Goal: Task Accomplishment & Management: Manage account settings

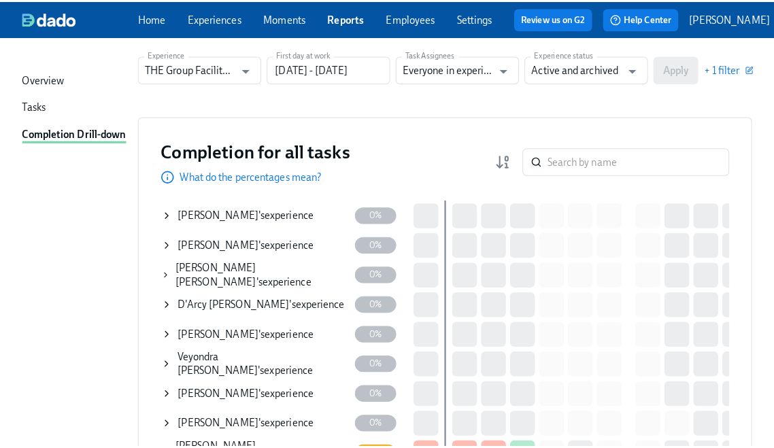
scroll to position [80, 0]
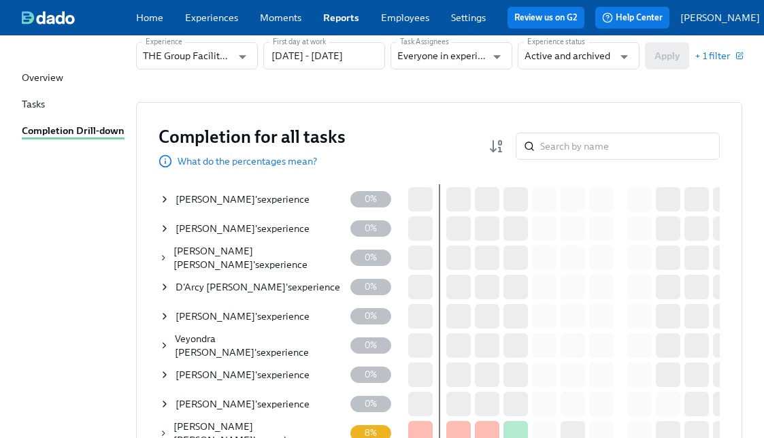
click at [166, 320] on icon at bounding box center [164, 316] width 11 height 11
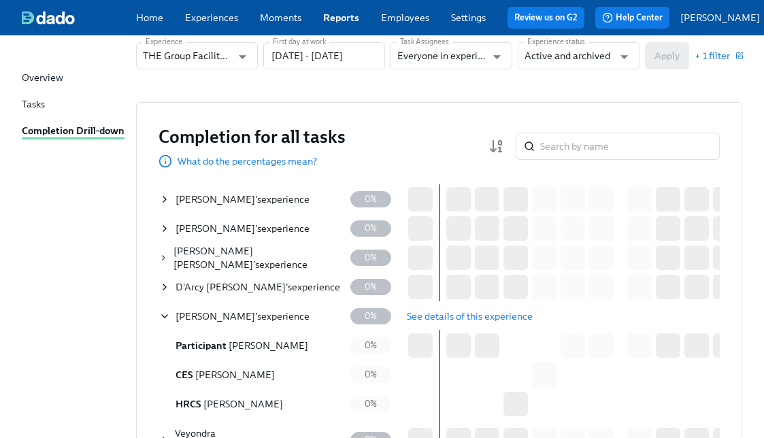
click at [433, 323] on span "See details of this experience" at bounding box center [470, 317] width 126 height 14
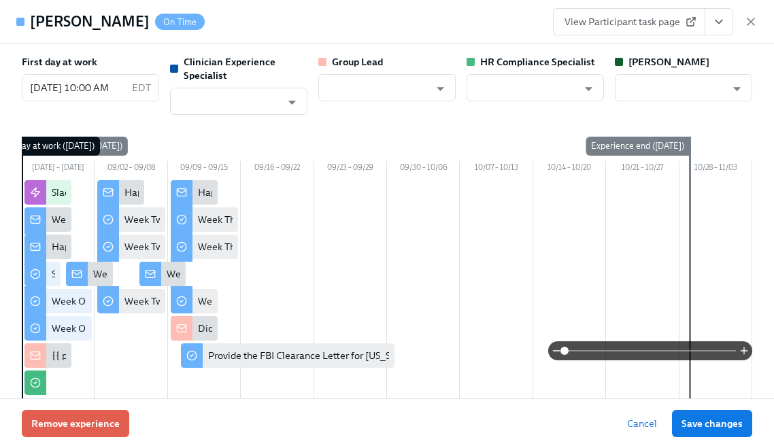
type input "Keenan Nessl"
type input "Rachel Keyworth"
type input "[PERSON_NAME]"
type input "Paige Eber"
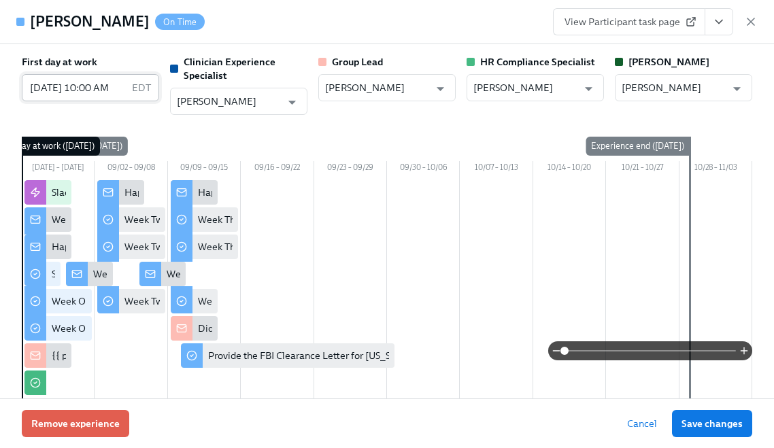
click at [101, 96] on input "[DATE] 10:00 AM" at bounding box center [74, 87] width 105 height 27
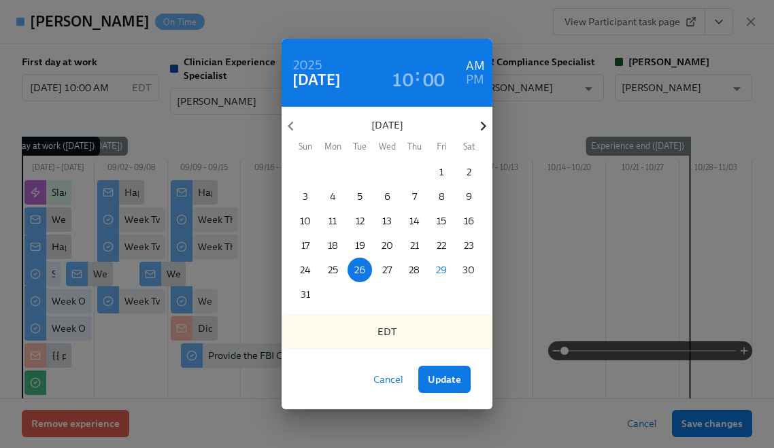
click at [484, 121] on icon "button" at bounding box center [483, 126] width 18 height 18
click at [359, 171] on p "2" at bounding box center [360, 172] width 5 height 14
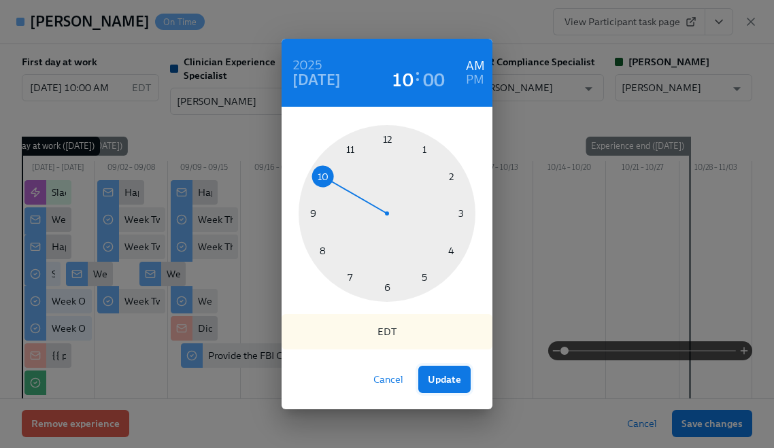
click at [450, 369] on button "Update" at bounding box center [444, 379] width 52 height 27
type input "[DATE] 10:00 AM"
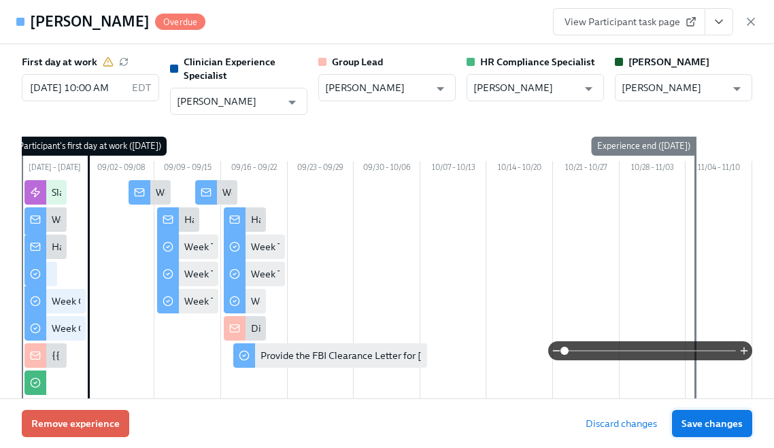
scroll to position [0, 0]
click at [716, 418] on span "Save changes" at bounding box center [712, 424] width 61 height 14
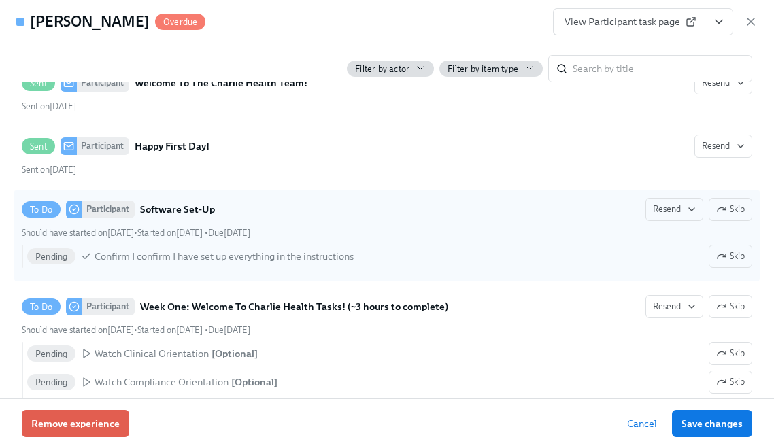
scroll to position [651, 0]
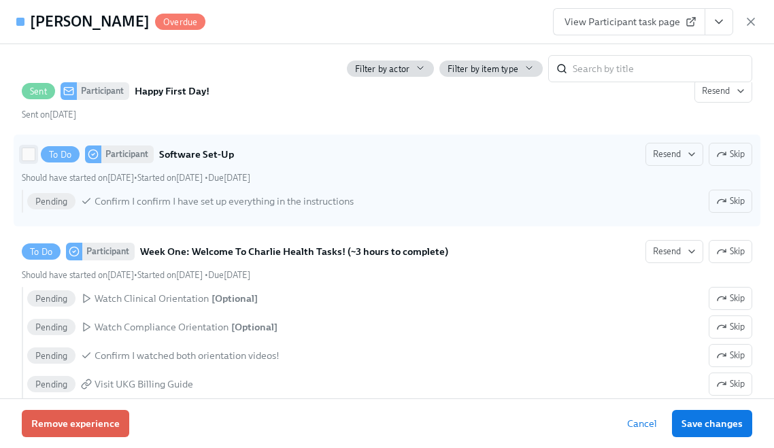
click at [30, 161] on input "To Do Participant Software Set-Up Resend Skip Should have started on August 26t…" at bounding box center [28, 154] width 12 height 12
checkbox input "true"
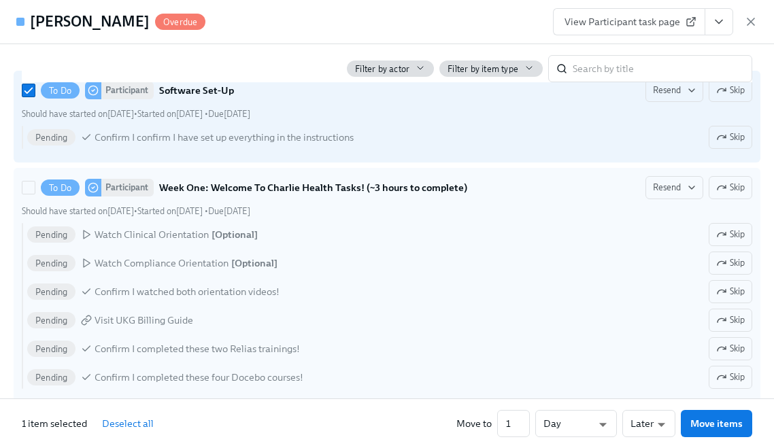
scroll to position [716, 0]
click at [27, 193] on input "To Do Participant Week One: Welcome To Charlie Health Tasks! (~3 hours to compl…" at bounding box center [28, 186] width 12 height 12
checkbox input "true"
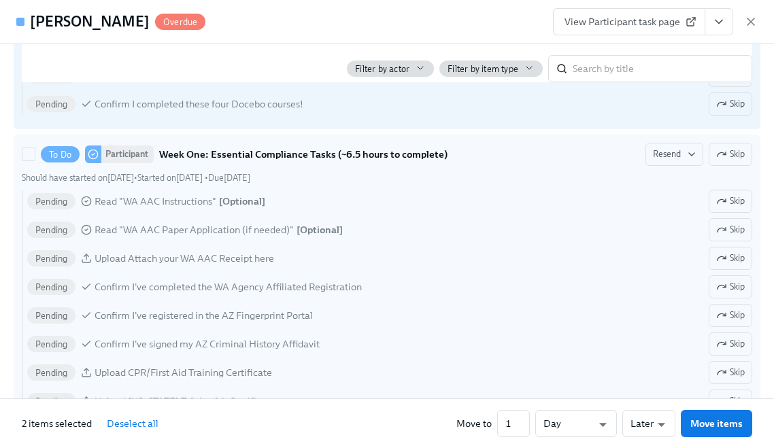
scroll to position [921, 0]
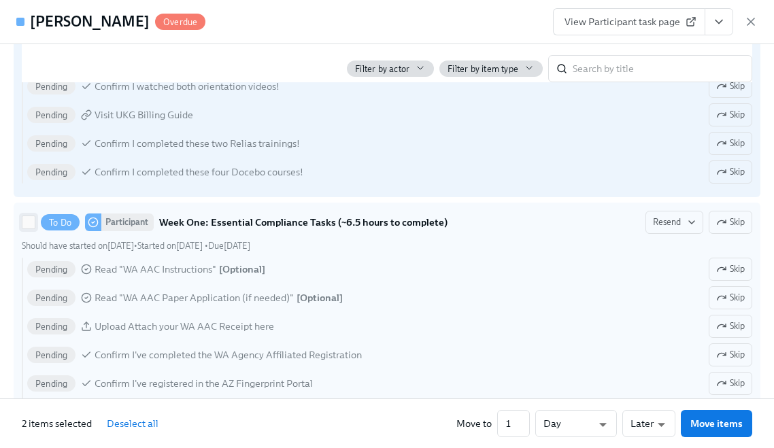
click at [32, 229] on input "To Do Participant Week One: Essential Compliance Tasks (~6.5 hours to complete)…" at bounding box center [28, 222] width 12 height 12
checkbox input "true"
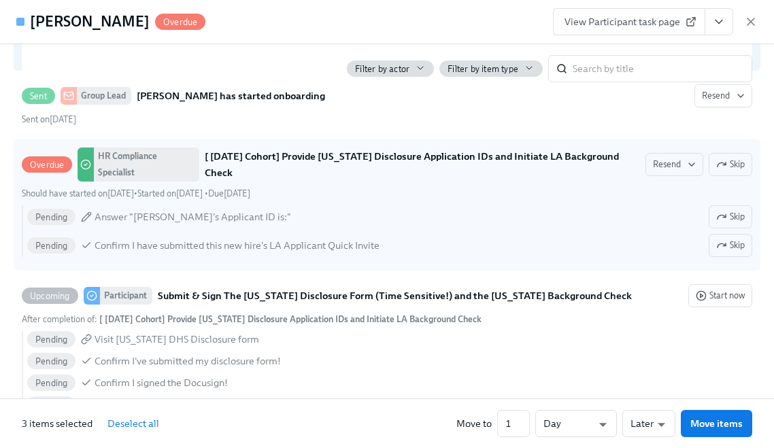
scroll to position [1400, 0]
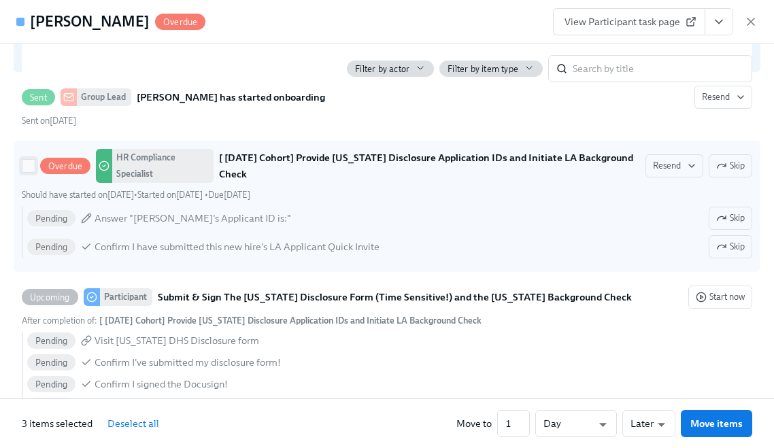
click at [24, 172] on input "Overdue HR Compliance Specialist [ Sep 2nd Cohort] Provide Utah Disclosure Appl…" at bounding box center [28, 166] width 12 height 12
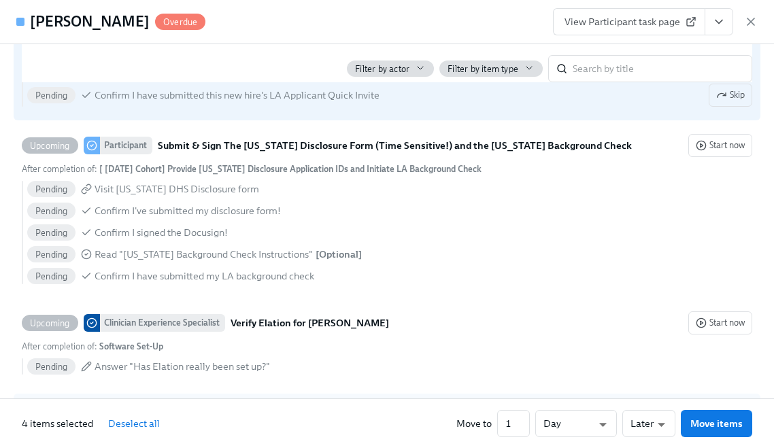
scroll to position [1453, 0]
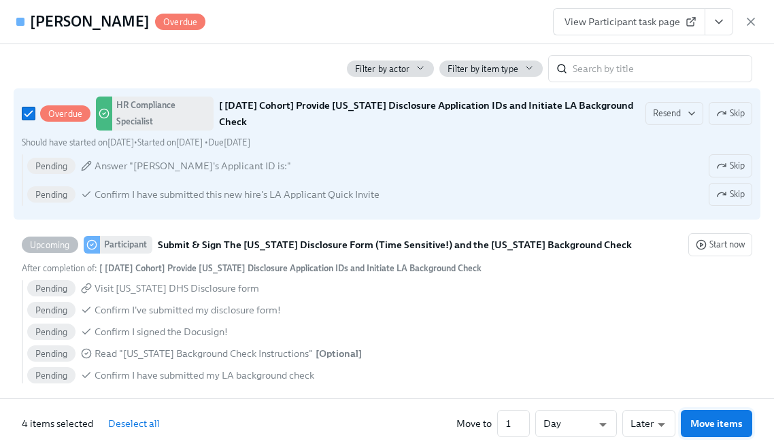
click at [711, 421] on span "Move items" at bounding box center [717, 424] width 52 height 14
checkbox input "false"
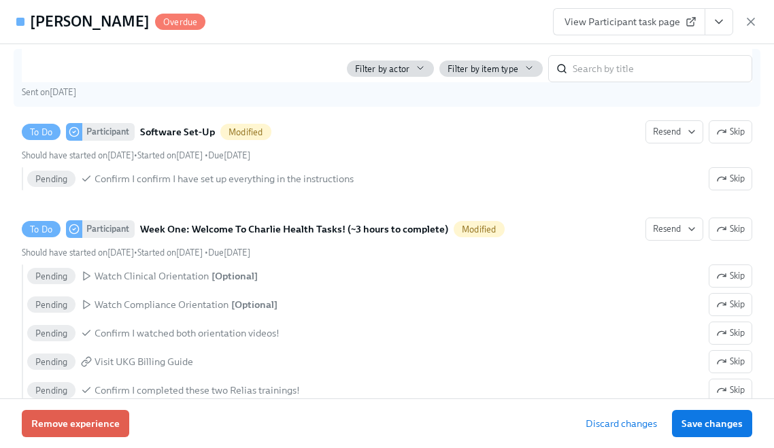
scroll to position [556, 0]
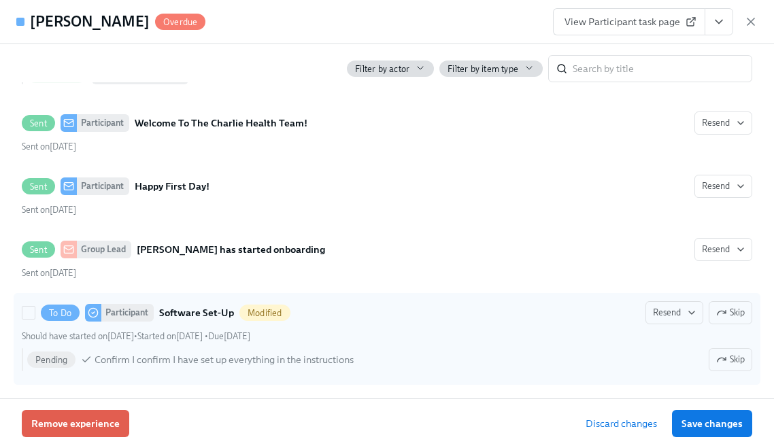
click at [416, 325] on div "To Do Participant Software Set-Up Modified Resend Skip" at bounding box center [387, 312] width 731 height 23
click at [35, 319] on input "To Do Participant Software Set-Up Modified Resend Skip Should have started on A…" at bounding box center [28, 313] width 12 height 12
checkbox input "true"
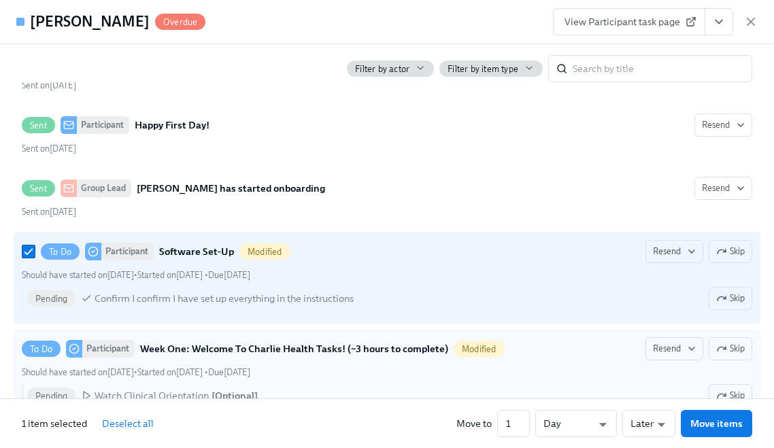
scroll to position [787, 0]
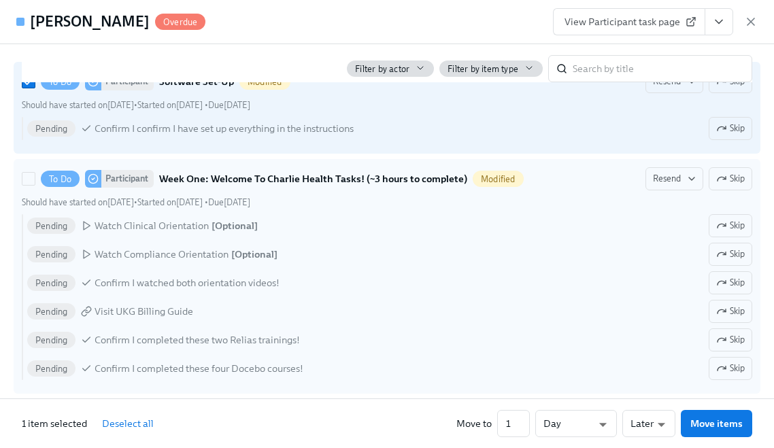
click at [435, 323] on div "Pending Visit UKG Billing Guide Skip" at bounding box center [389, 311] width 725 height 23
click at [35, 185] on input "To Do Participant Week One: Welcome To Charlie Health Tasks! (~3 hours to compl…" at bounding box center [28, 179] width 12 height 12
checkbox input "true"
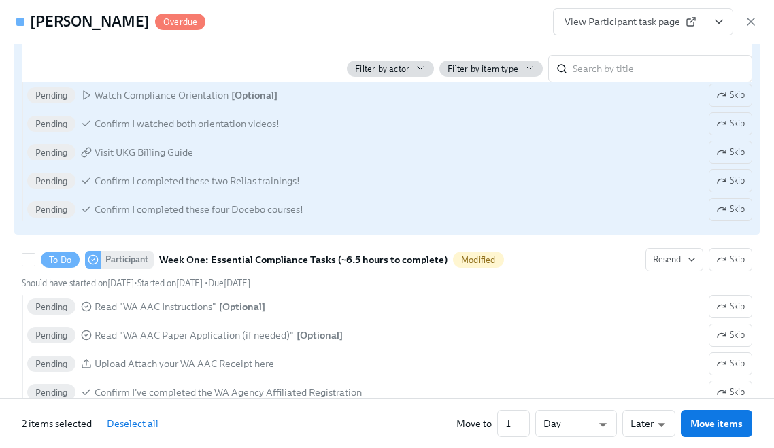
scroll to position [929, 0]
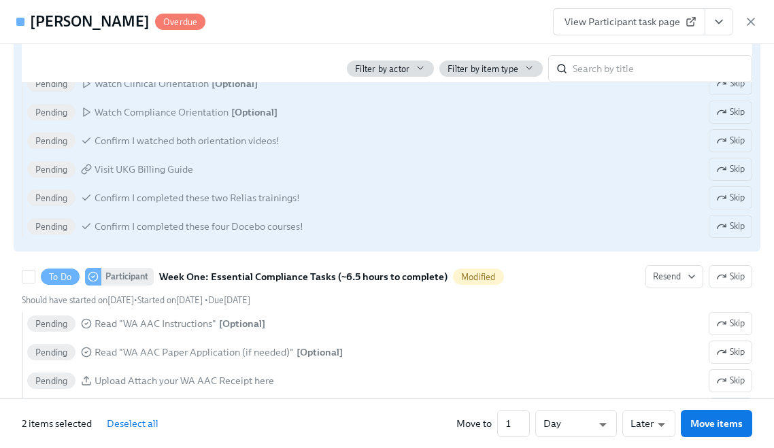
click at [431, 326] on div "Pending Read "WA AAC Instructions" [ Optional ] Skip" at bounding box center [389, 323] width 725 height 23
click at [35, 283] on input "To Do Participant Week One: Essential Compliance Tasks (~6.5 hours to complete)…" at bounding box center [28, 277] width 12 height 12
checkbox input "true"
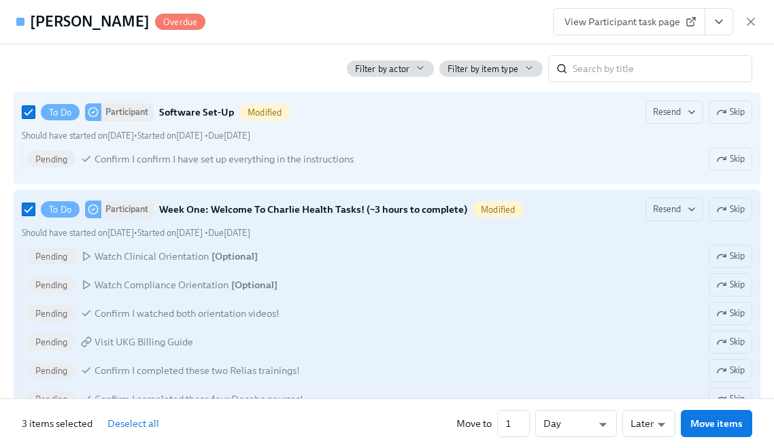
scroll to position [748, 0]
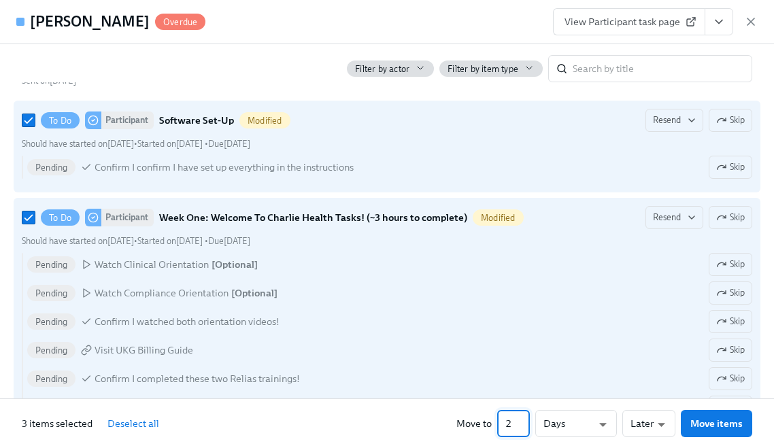
click at [525, 418] on input "2" at bounding box center [513, 423] width 33 height 27
type input "3"
click at [525, 418] on input "3" at bounding box center [513, 423] width 33 height 27
click at [697, 418] on span "Move items" at bounding box center [717, 424] width 52 height 14
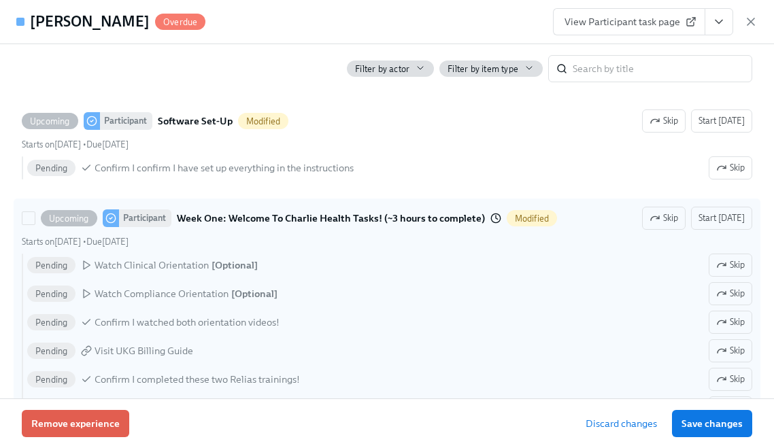
scroll to position [1221, 0]
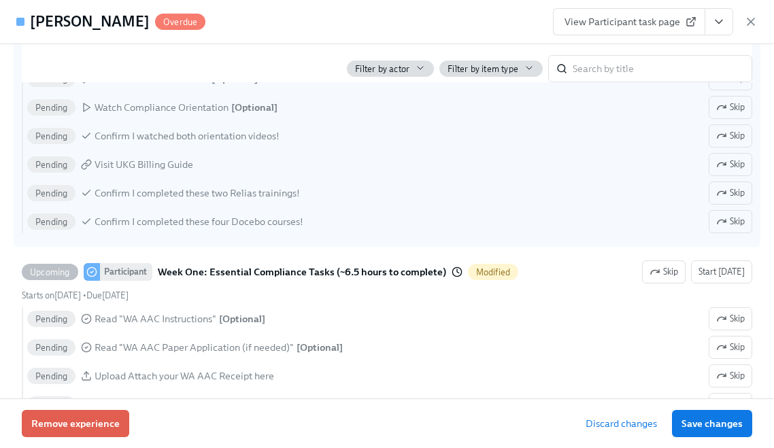
click at [372, 224] on div "Pending Confirm I completed these four Docebo courses! Skip" at bounding box center [389, 221] width 725 height 23
click at [35, 38] on input "Upcoming Participant Week One: Welcome To Charlie Health Tasks! (~3 hours to co…" at bounding box center [28, 32] width 12 height 12
checkbox input "true"
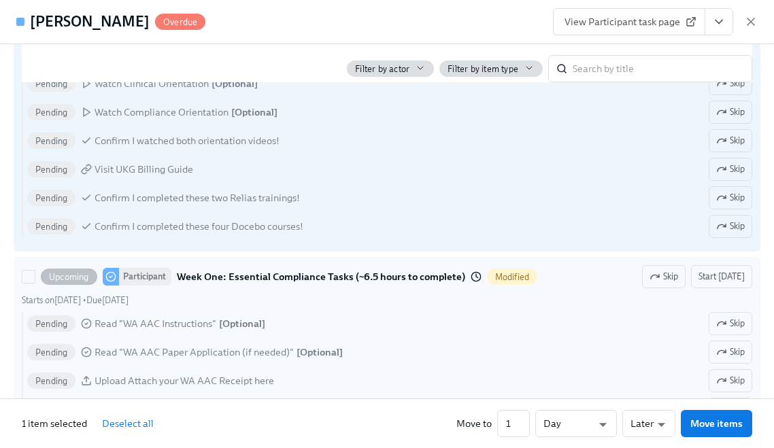
click at [413, 329] on div "Pending Read "WA AAC Instructions" [ Optional ] Skip" at bounding box center [389, 323] width 725 height 23
click at [35, 283] on input "Upcoming Participant Week One: Essential Compliance Tasks (~6.5 hours to comple…" at bounding box center [28, 277] width 12 height 12
checkbox input "true"
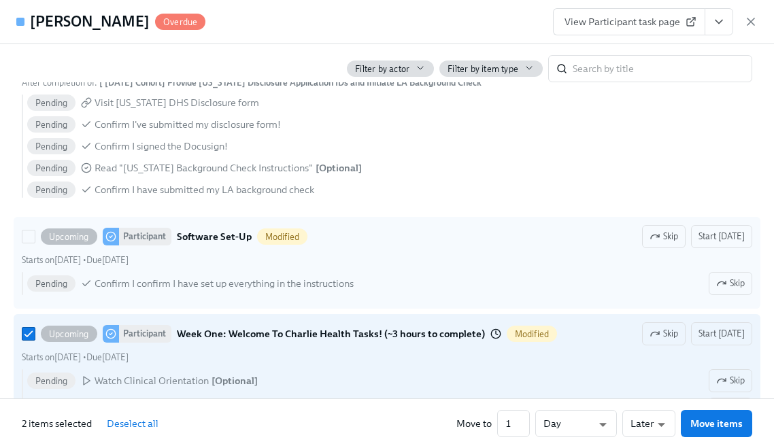
scroll to position [918, 0]
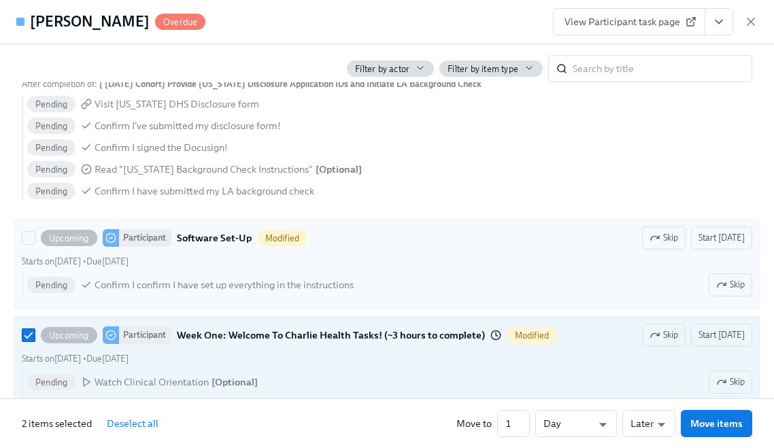
click at [372, 268] on div "Starts on August 30th • Due September 3rd" at bounding box center [387, 261] width 731 height 13
click at [35, 244] on input "Upcoming Participant Software Set-Up Modified Skip Start today Starts on August…" at bounding box center [28, 238] width 12 height 12
checkbox input "true"
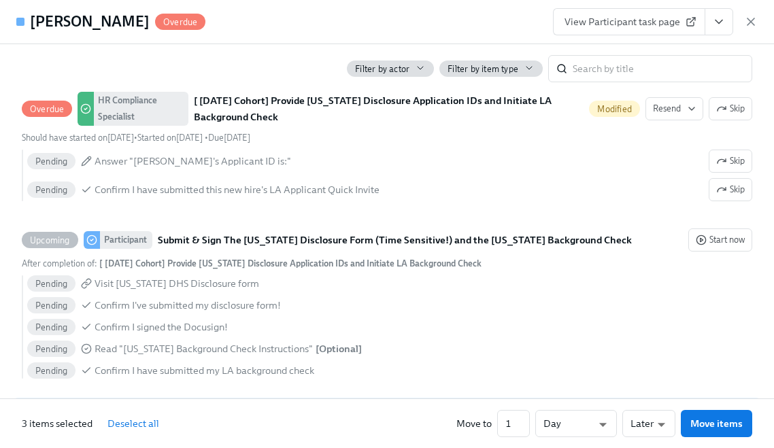
scroll to position [733, 0]
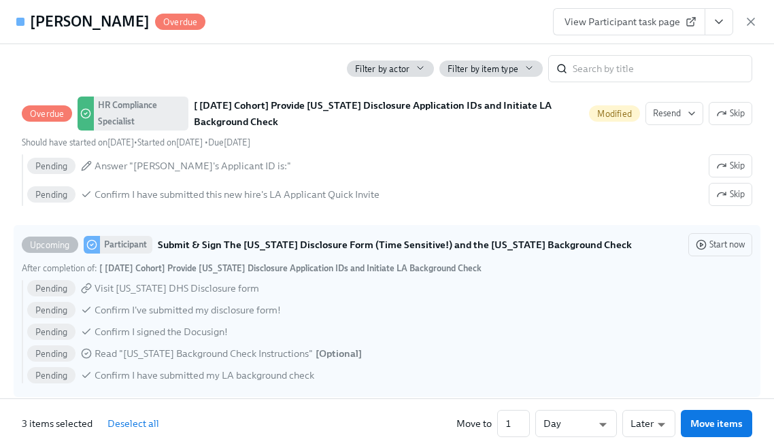
click at [382, 295] on div "Pending Visit Utah DHS Disclosure form" at bounding box center [389, 288] width 725 height 16
click at [35, 251] on input "Upcoming Participant Submit & Sign The Utah Disclosure Form (Time Sensitive!) a…" at bounding box center [28, 245] width 12 height 12
checkbox input "true"
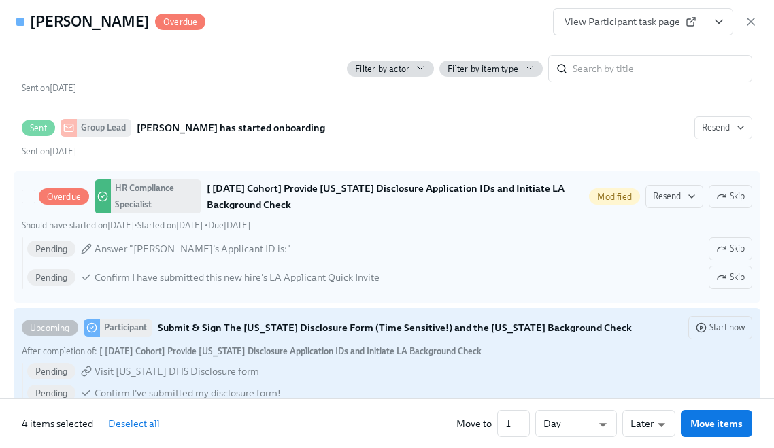
click at [382, 278] on div "Pending Answer "Rebecca Lermsider's Applicant ID is:" Skip Pending Confirm I ha…" at bounding box center [387, 263] width 731 height 52
click at [35, 203] on input "Overdue HR Compliance Specialist [ Sep 2nd Cohort] Provide Utah Disclosure Appl…" at bounding box center [28, 197] width 12 height 12
checkbox input "true"
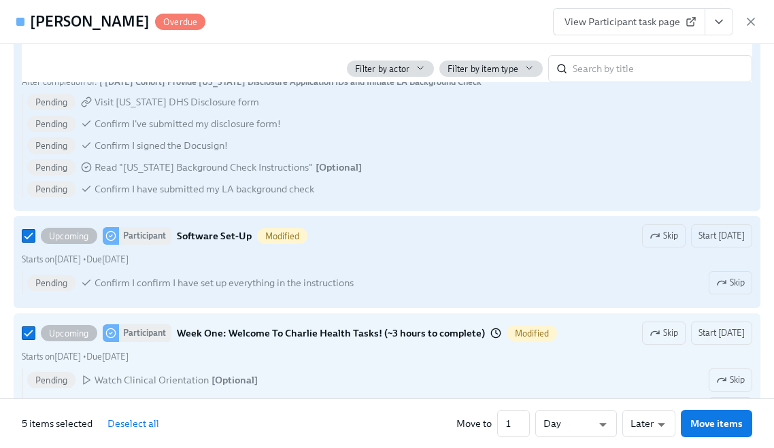
scroll to position [920, 0]
click at [526, 418] on input "2" at bounding box center [513, 423] width 33 height 27
click at [526, 417] on input "3" at bounding box center [513, 423] width 33 height 27
click at [526, 417] on input "4" at bounding box center [513, 423] width 33 height 27
click at [525, 431] on input "4" at bounding box center [513, 423] width 33 height 27
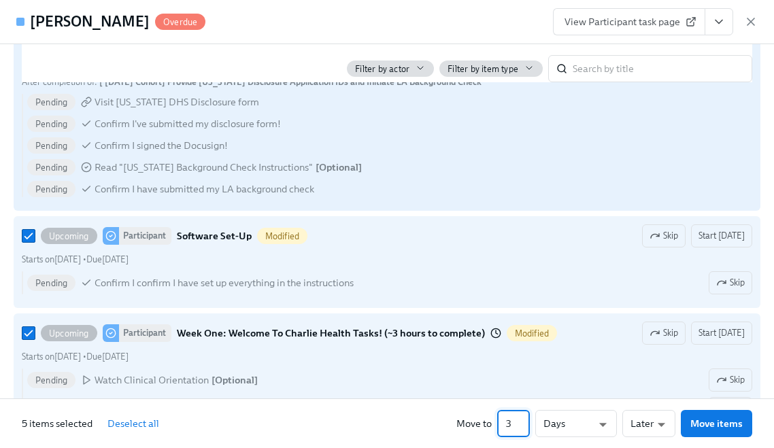
type input "3"
click at [526, 424] on input "3" at bounding box center [513, 423] width 33 height 27
click at [725, 417] on span "Move items" at bounding box center [717, 424] width 52 height 14
checkbox input "false"
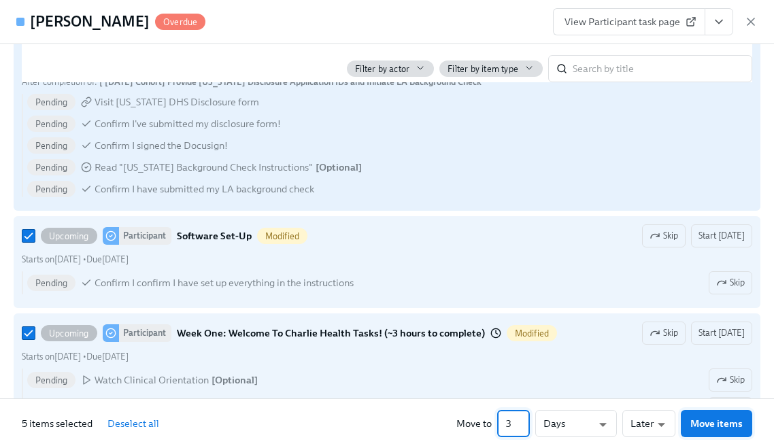
checkbox input "false"
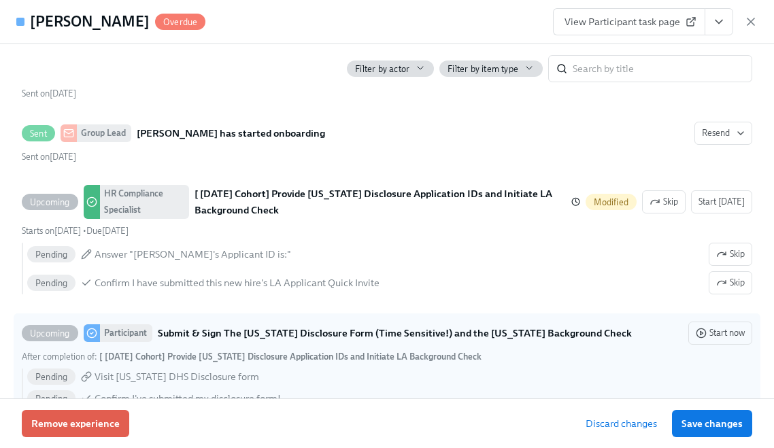
scroll to position [644, 0]
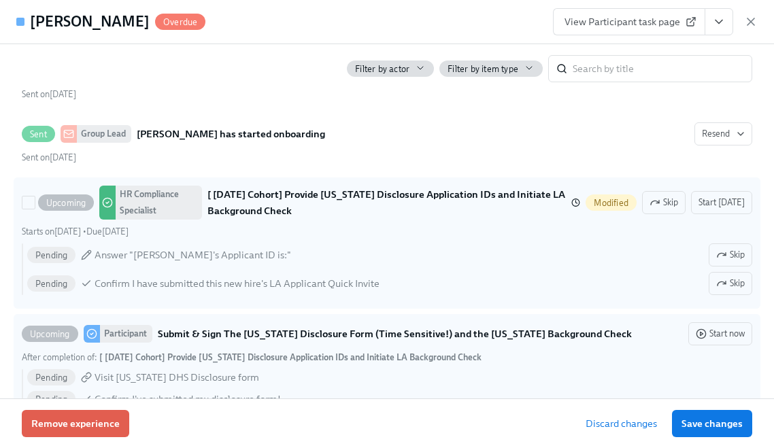
click at [333, 265] on div "Pending Answer "Rebecca Lermsider's Applicant ID is:" Skip" at bounding box center [389, 255] width 725 height 23
click at [35, 209] on input "Upcoming HR Compliance Specialist [ Sep 2nd Cohort] Provide Utah Disclosure App…" at bounding box center [28, 203] width 12 height 12
checkbox input "true"
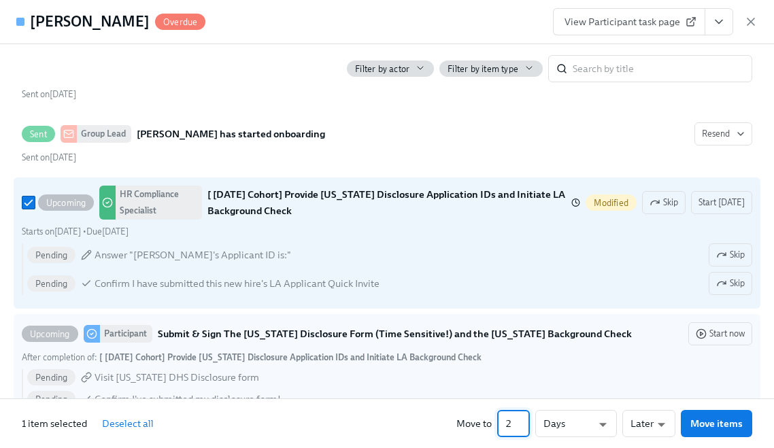
click at [527, 419] on input "2" at bounding box center [513, 423] width 33 height 27
click at [527, 419] on input "3" at bounding box center [513, 423] width 33 height 27
click at [527, 419] on input "4" at bounding box center [513, 423] width 33 height 27
type input "3"
click at [525, 428] on input "3" at bounding box center [513, 423] width 33 height 27
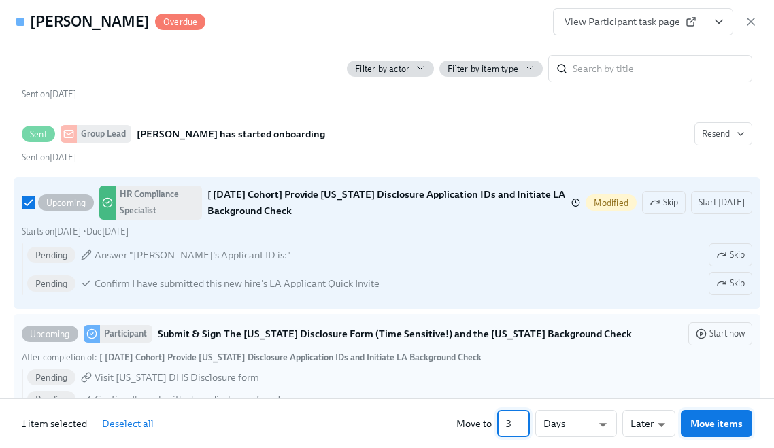
click at [716, 425] on span "Move items" at bounding box center [717, 424] width 52 height 14
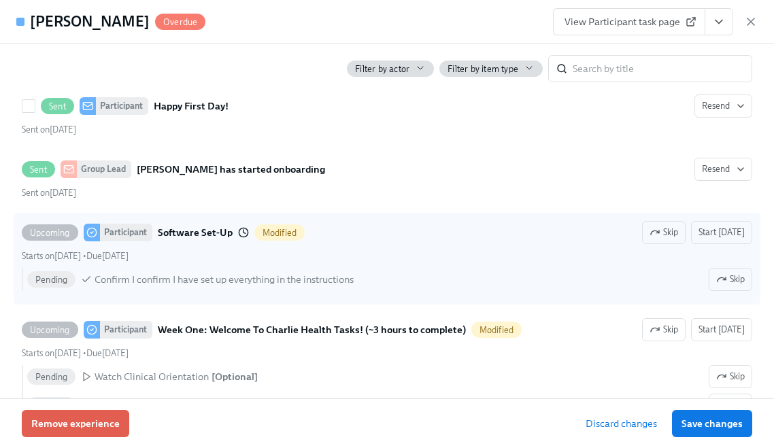
scroll to position [627, 0]
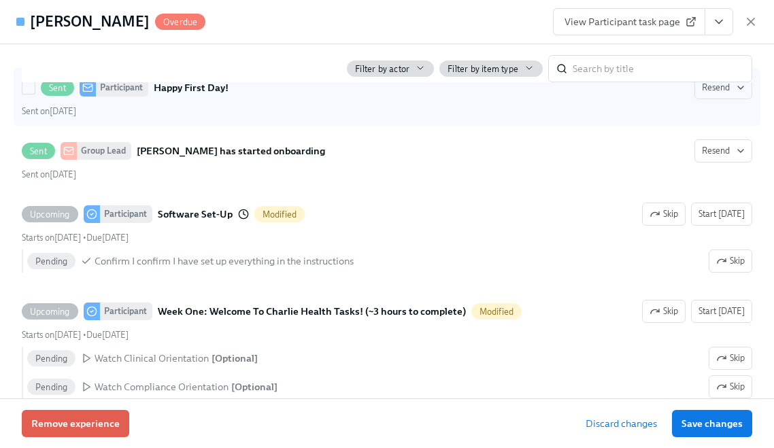
click at [182, 118] on div "Sent on August 29th" at bounding box center [387, 111] width 731 height 13
click at [35, 94] on input "Sent Participant Happy First Day! Resend Sent on August 29th" at bounding box center [28, 88] width 12 height 12
checkbox input "true"
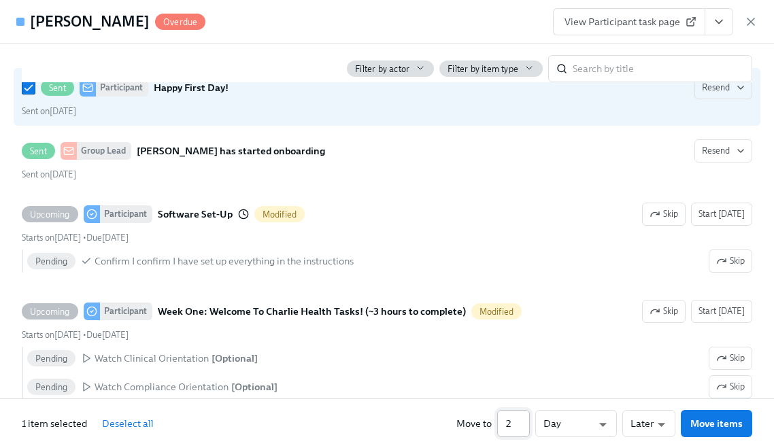
click at [527, 419] on input "2" at bounding box center [513, 423] width 33 height 27
click at [527, 419] on input "3" at bounding box center [513, 423] width 33 height 27
click at [527, 419] on input "4" at bounding box center [513, 423] width 33 height 27
type input "5"
click at [527, 419] on input "5" at bounding box center [513, 423] width 33 height 27
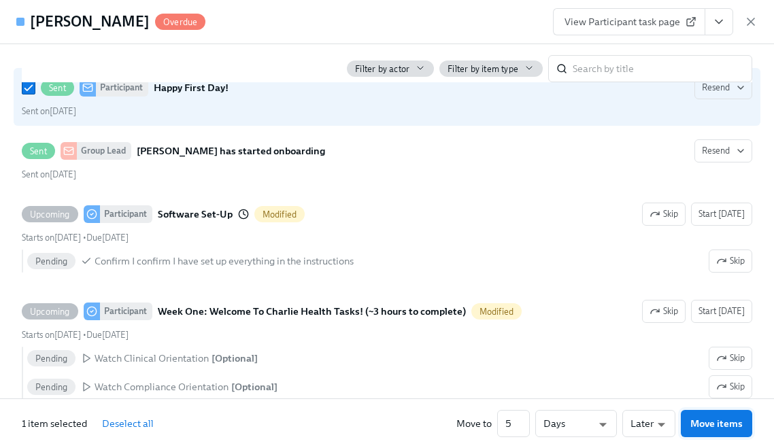
click at [702, 425] on span "Move items" at bounding box center [717, 424] width 52 height 14
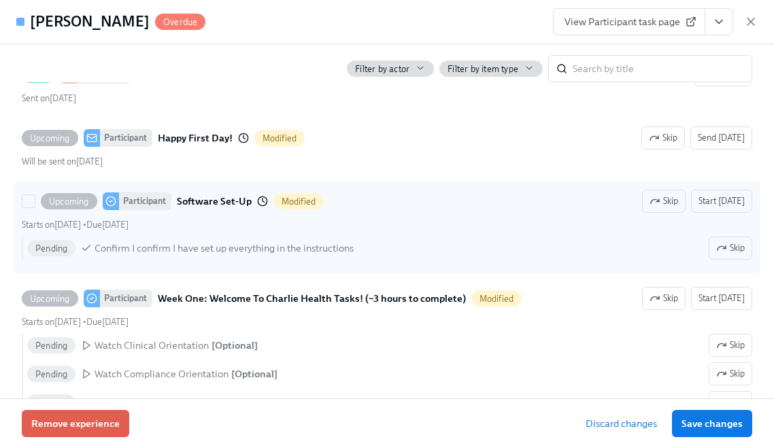
scroll to position [659, 0]
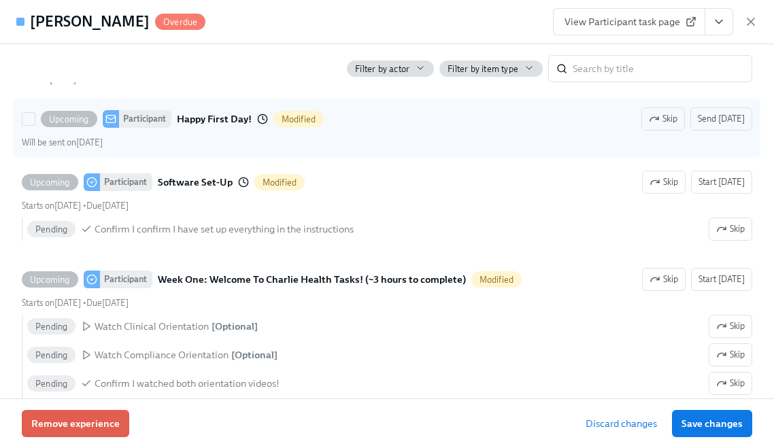
click at [236, 149] on div "Will be sent on August 31st" at bounding box center [387, 142] width 731 height 13
click at [35, 125] on input "Upcoming Participant Happy First Day! Modified Skip Send today Will be sent on …" at bounding box center [28, 119] width 12 height 12
checkbox input "true"
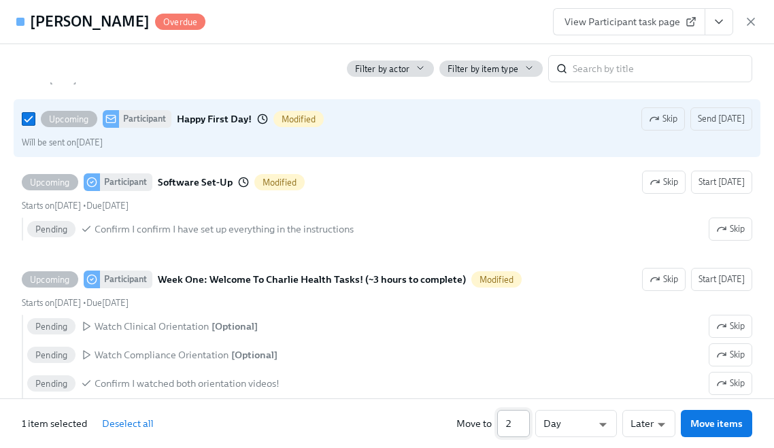
click at [525, 422] on input "2" at bounding box center [513, 423] width 33 height 27
type input "3"
click at [525, 422] on input "3" at bounding box center [513, 423] width 33 height 27
click at [716, 419] on span "Move items" at bounding box center [717, 424] width 52 height 14
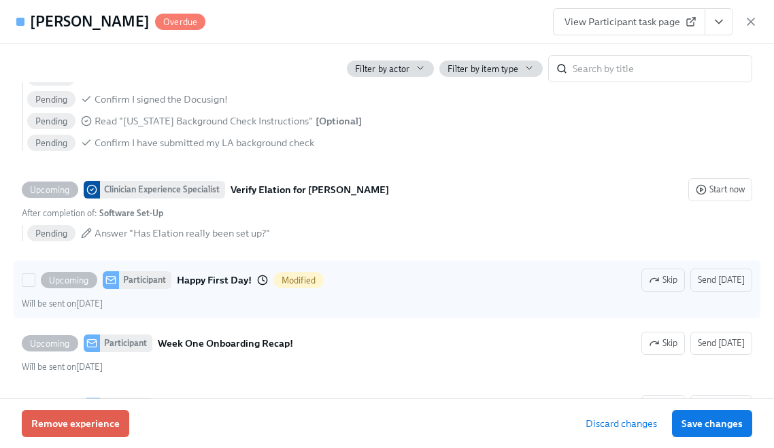
scroll to position [1596, 0]
click at [365, 291] on div "Upcoming Participant Happy First Day! Modified Skip Send today" at bounding box center [387, 279] width 731 height 23
click at [35, 286] on input "Upcoming Participant Happy First Day! Modified Skip Send today Will be sent on …" at bounding box center [28, 280] width 12 height 12
checkbox input "true"
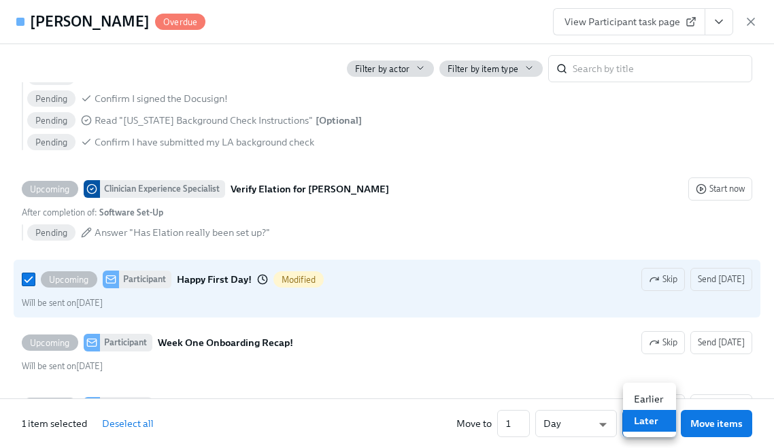
click at [641, 404] on li "Earlier" at bounding box center [649, 400] width 53 height 22
type input "earlier"
click at [709, 419] on span "Move items" at bounding box center [717, 424] width 52 height 14
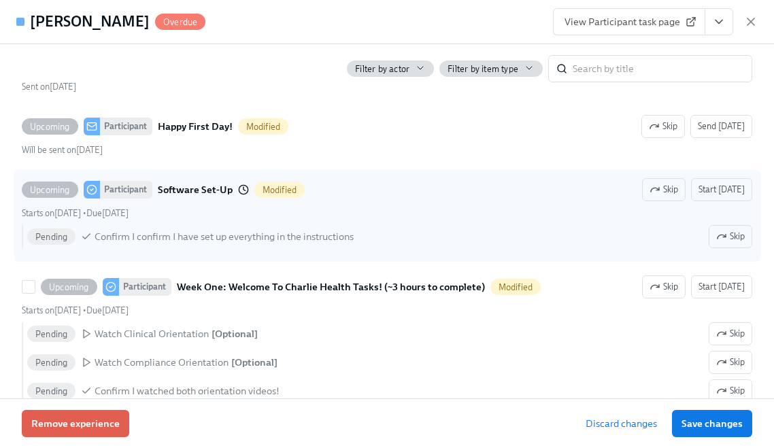
scroll to position [629, 0]
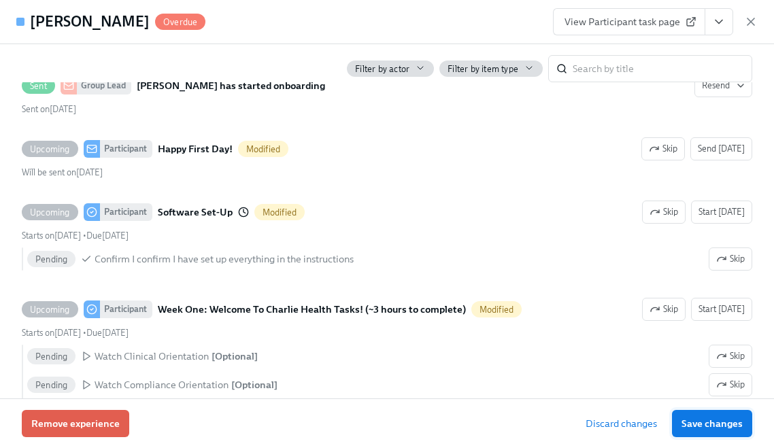
click at [716, 423] on span "Save changes" at bounding box center [712, 424] width 61 height 14
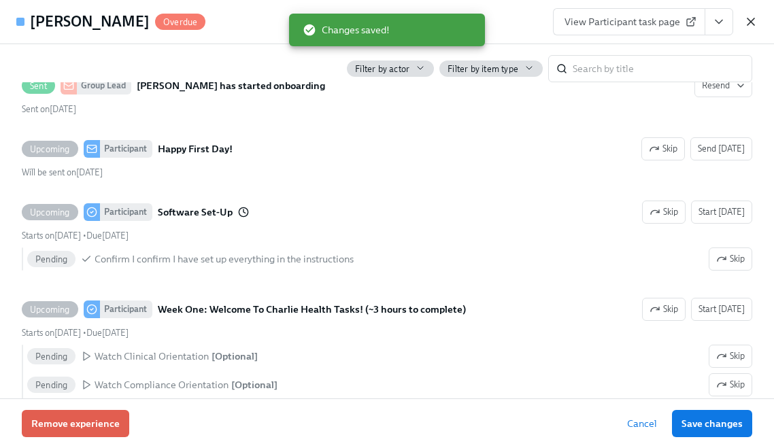
click at [744, 20] on icon "button" at bounding box center [751, 22] width 14 height 14
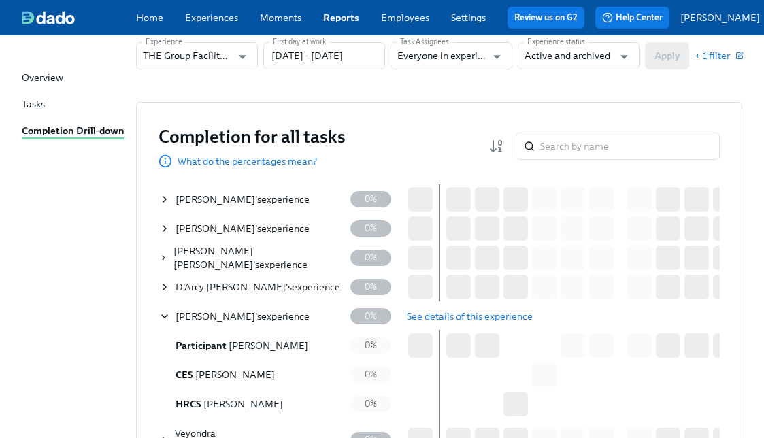
click at [165, 233] on icon at bounding box center [164, 228] width 11 height 11
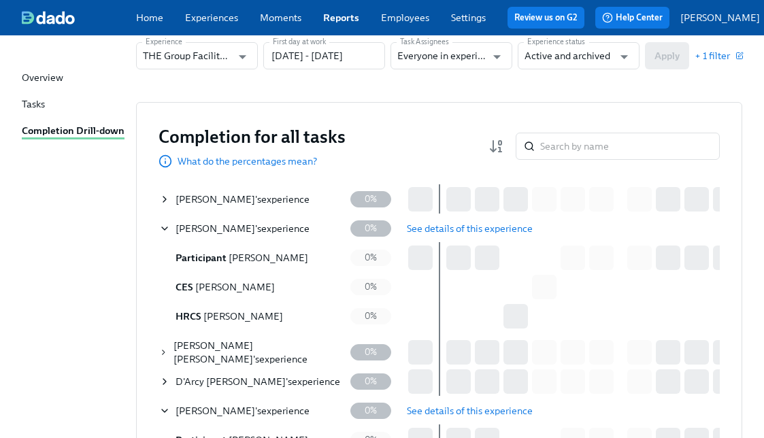
click at [443, 231] on span "See details of this experience" at bounding box center [470, 229] width 126 height 14
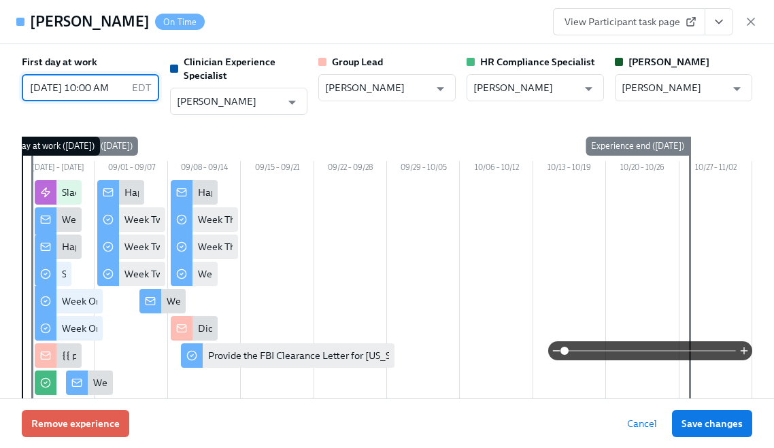
click at [78, 80] on input "08/25/2025 10:00 AM" at bounding box center [74, 87] width 105 height 27
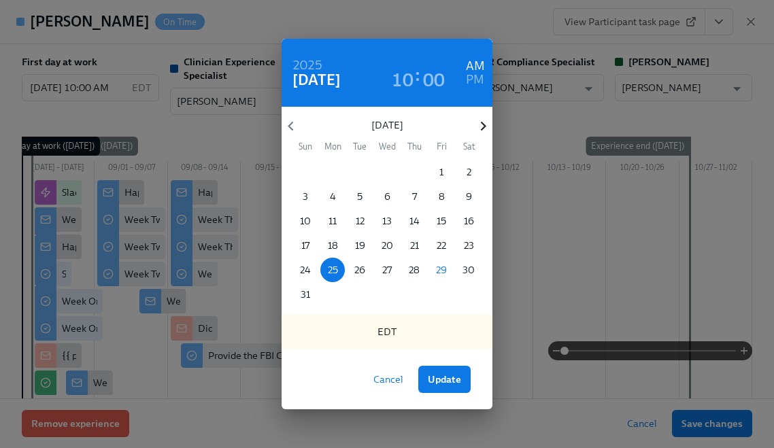
click at [481, 118] on icon "button" at bounding box center [483, 126] width 18 height 18
click at [354, 170] on span "2" at bounding box center [360, 172] width 24 height 14
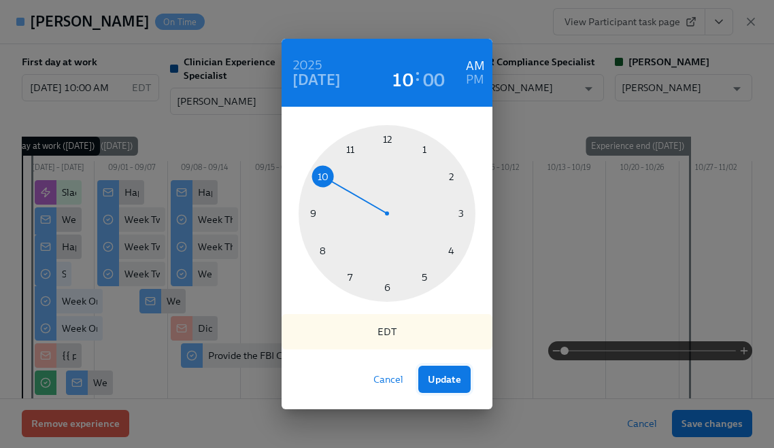
click at [444, 375] on span "Update" at bounding box center [444, 380] width 33 height 14
type input "[DATE] 10:00 AM"
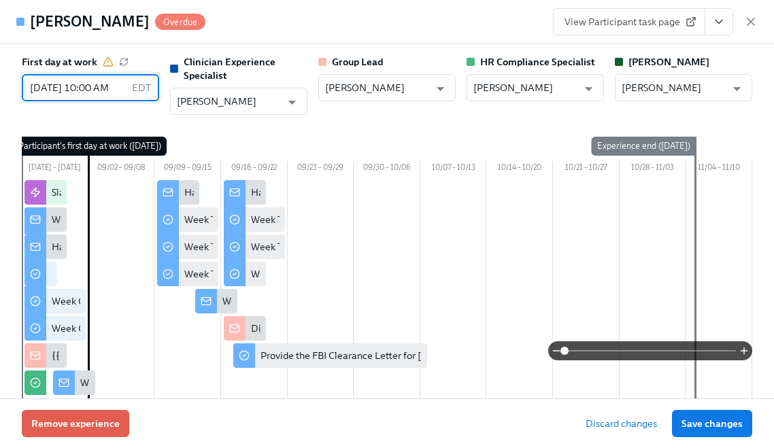
click at [716, 416] on button "Save changes" at bounding box center [712, 423] width 80 height 27
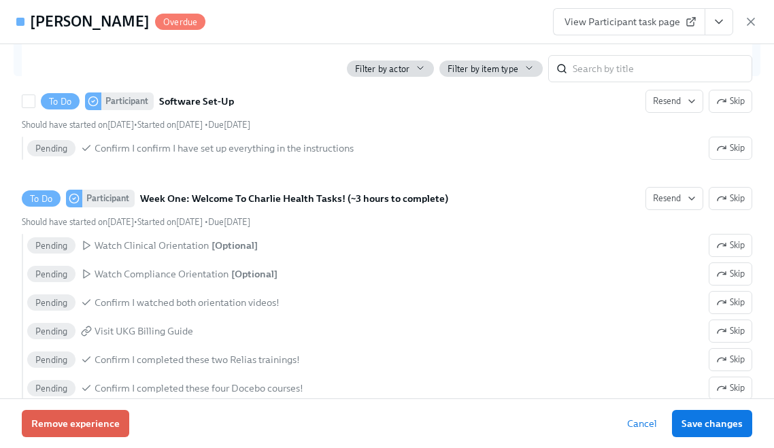
scroll to position [637, 0]
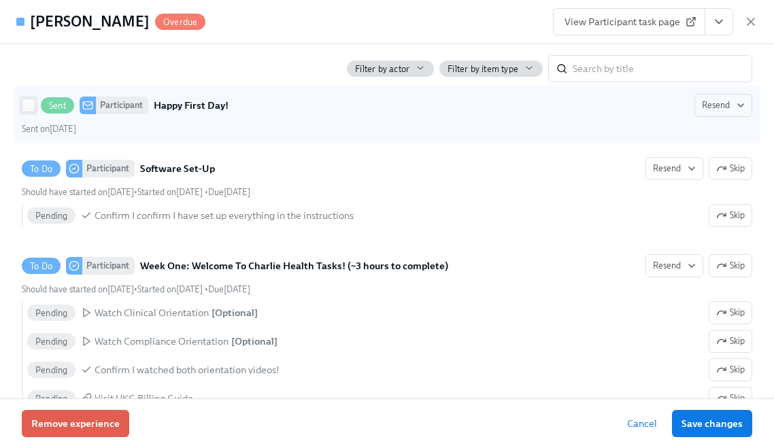
click at [30, 112] on input "Sent Participant Happy First Day! Resend Sent on August 29th" at bounding box center [28, 105] width 12 height 12
checkbox input "true"
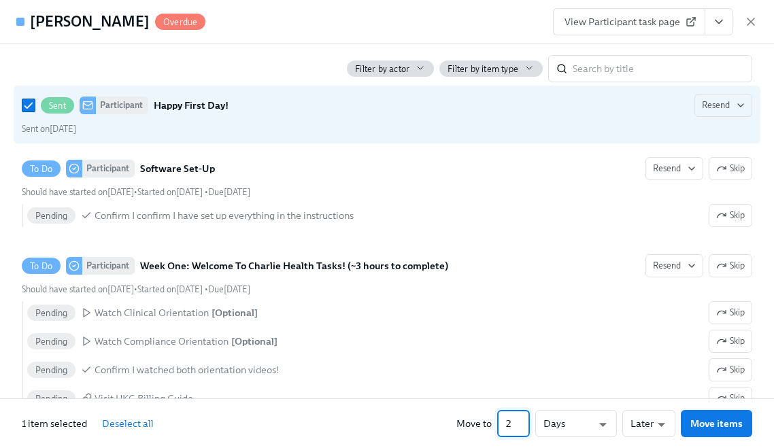
click at [527, 418] on input "2" at bounding box center [513, 423] width 33 height 27
click at [527, 418] on input "3" at bounding box center [513, 423] width 33 height 27
click at [527, 418] on input "4" at bounding box center [513, 423] width 33 height 27
type input "5"
click at [527, 418] on input "5" at bounding box center [513, 423] width 33 height 27
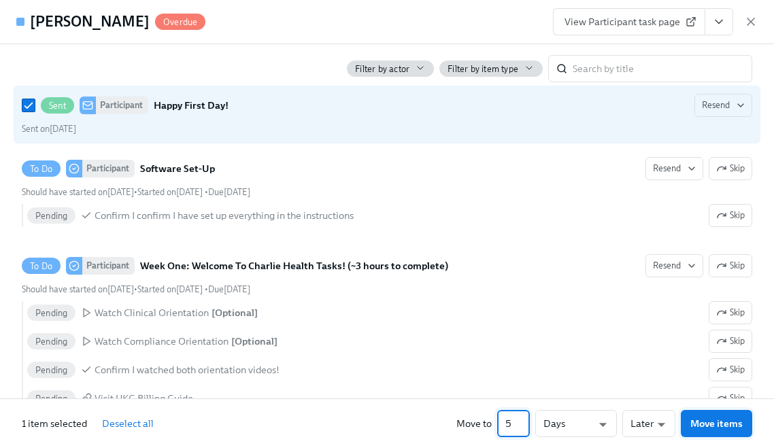
click at [722, 425] on span "Move items" at bounding box center [717, 424] width 52 height 14
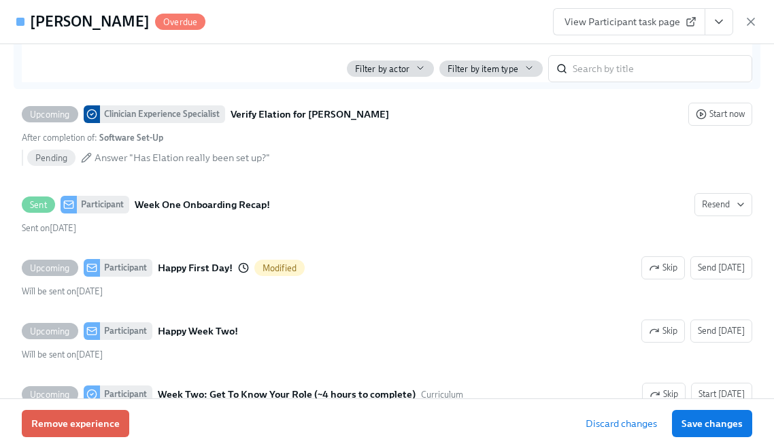
scroll to position [1675, 0]
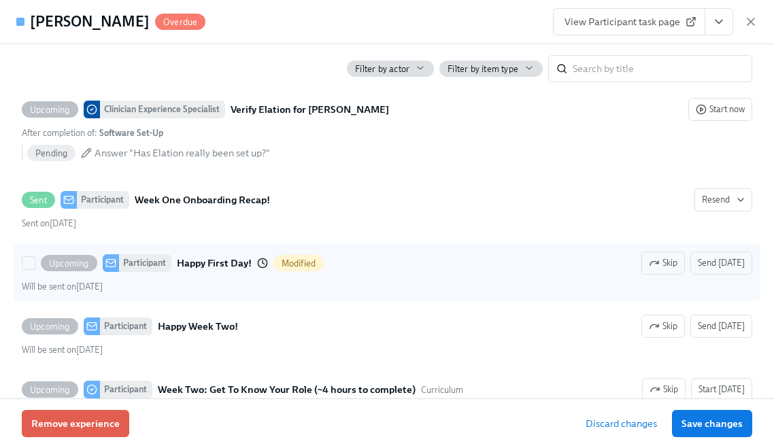
click at [369, 272] on div "Upcoming Participant Happy First Day! Modified Skip Send today" at bounding box center [387, 263] width 731 height 23
click at [35, 269] on input "Upcoming Participant Happy First Day! Modified Skip Send today Will be sent on …" at bounding box center [28, 263] width 12 height 12
checkbox input "true"
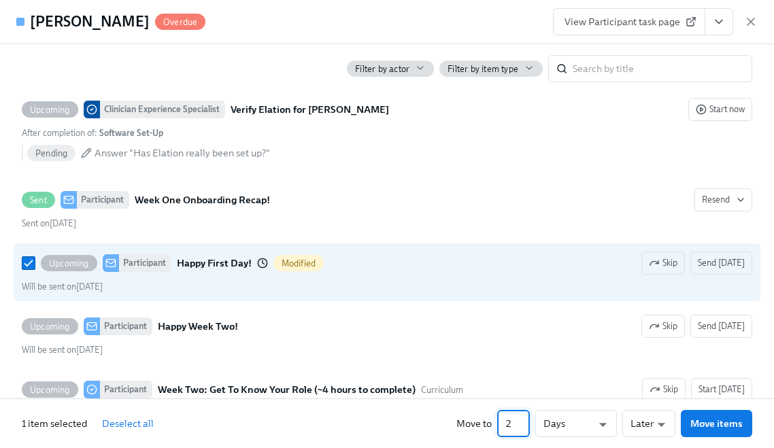
click at [527, 421] on input "2" at bounding box center [513, 423] width 33 height 27
type input "3"
click at [527, 421] on input "3" at bounding box center [513, 423] width 33 height 27
click at [714, 423] on span "Move items" at bounding box center [717, 424] width 52 height 14
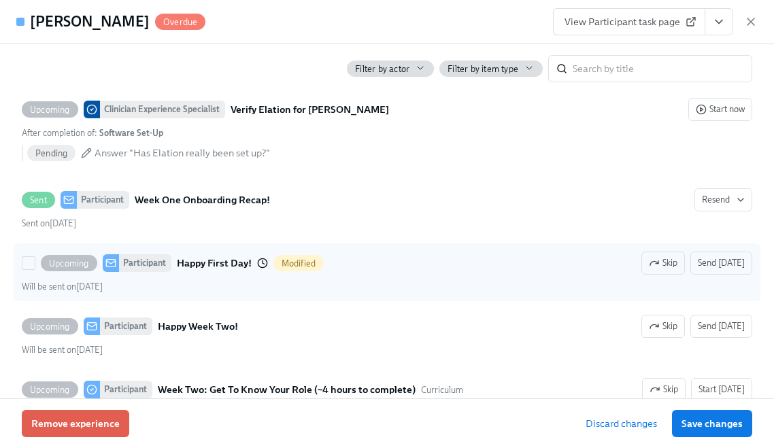
click at [399, 269] on div "Upcoming Participant Happy First Day! Modified Skip Send today" at bounding box center [387, 263] width 731 height 23
click at [35, 269] on input "Upcoming Participant Happy First Day! Modified Skip Send today Will be sent on …" at bounding box center [28, 263] width 12 height 12
checkbox input "true"
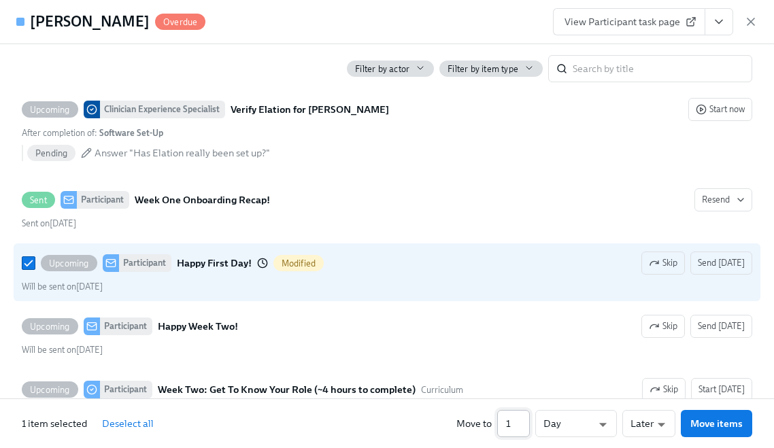
click at [529, 429] on input "1" at bounding box center [513, 423] width 33 height 27
click at [644, 404] on li "Earlier" at bounding box center [649, 400] width 53 height 22
type input "earlier"
click at [699, 432] on button "Move items" at bounding box center [716, 423] width 71 height 27
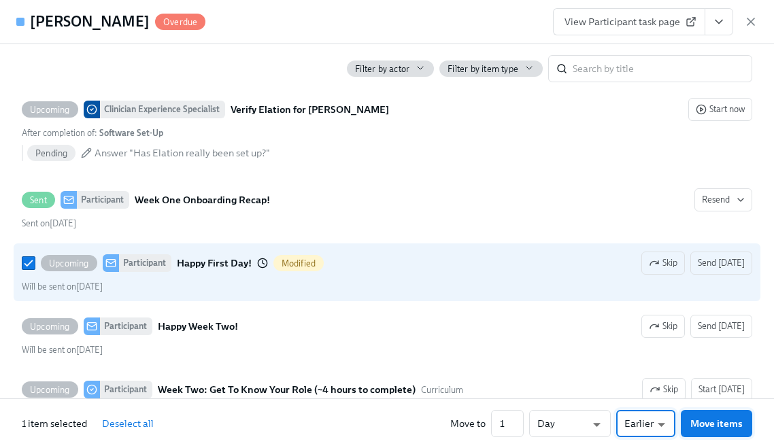
checkbox input "false"
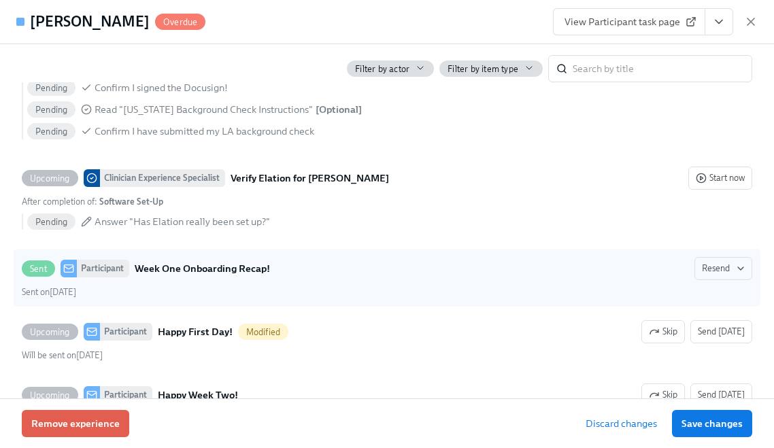
scroll to position [1606, 0]
click at [274, 286] on div "Sent Participant Week One Onboarding Recap! Resend Sent on August 29th" at bounding box center [387, 278] width 731 height 42
click at [35, 275] on input "Sent Participant Week One Onboarding Recap! Resend Sent on August 29th" at bounding box center [28, 269] width 12 height 12
checkbox input "true"
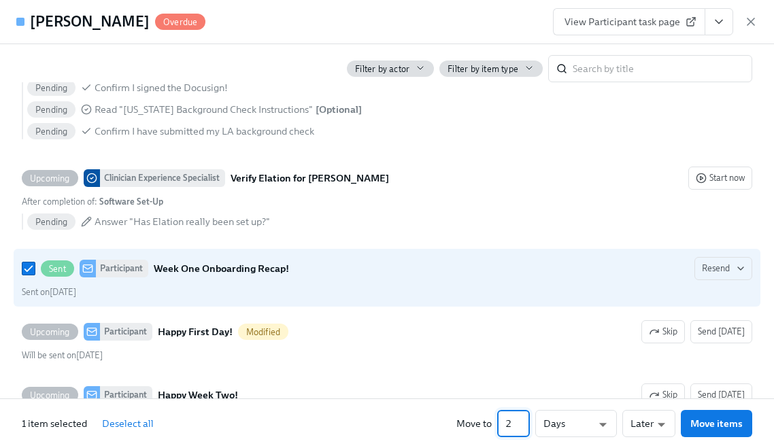
click at [527, 420] on input "2" at bounding box center [513, 423] width 33 height 27
click at [527, 420] on input "3" at bounding box center [513, 423] width 33 height 27
click at [527, 420] on input "4" at bounding box center [513, 423] width 33 height 27
type input "5"
click at [527, 420] on input "5" at bounding box center [513, 423] width 33 height 27
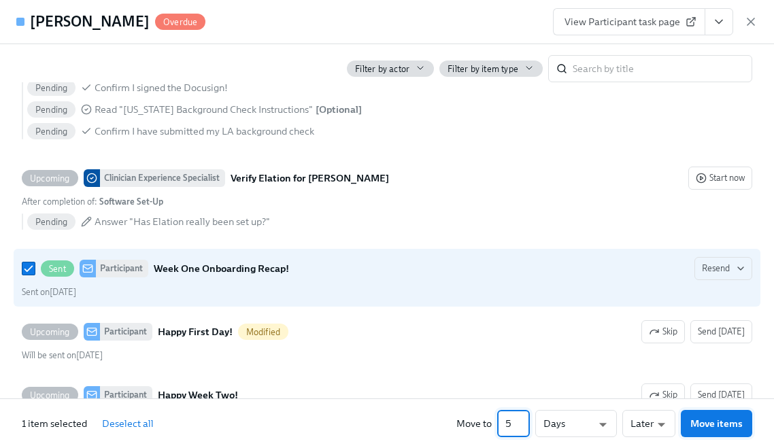
click at [709, 425] on span "Move items" at bounding box center [717, 424] width 52 height 14
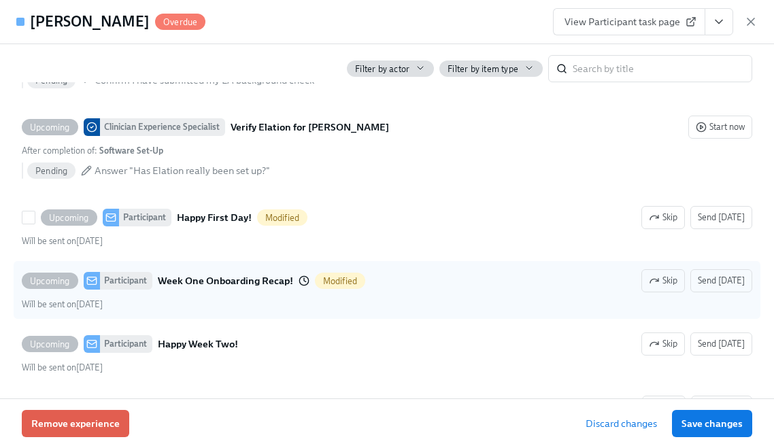
scroll to position [1672, 0]
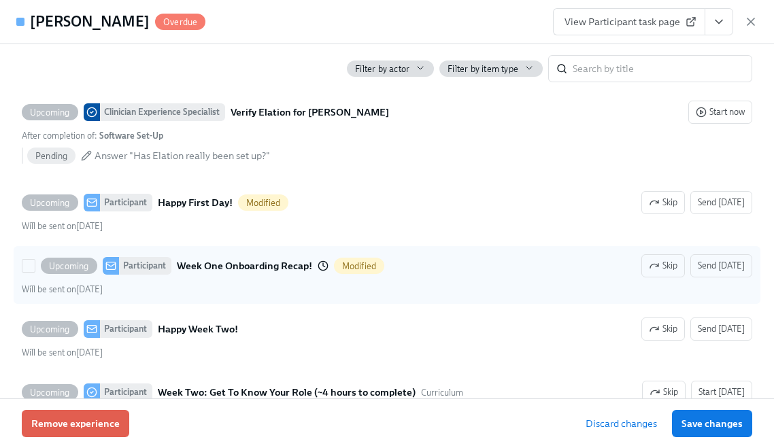
click at [234, 278] on div "Upcoming Participant Week One Onboarding Recap! Modified Skip Send today" at bounding box center [387, 265] width 731 height 23
click at [35, 272] on input "Upcoming Participant Week One Onboarding Recap! Modified Skip Send today Will b…" at bounding box center [28, 266] width 12 height 12
checkbox input "true"
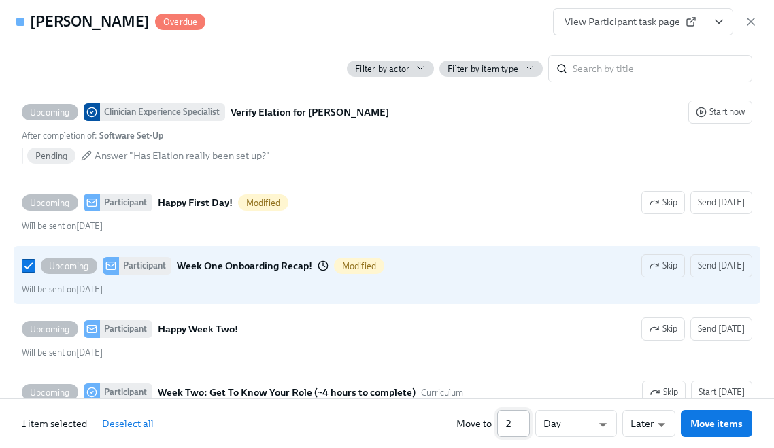
click at [525, 418] on input "2" at bounding box center [513, 423] width 33 height 27
click at [525, 418] on input "3" at bounding box center [513, 423] width 33 height 27
type input "4"
click at [525, 418] on input "4" at bounding box center [513, 423] width 33 height 27
click at [691, 430] on span "Move items" at bounding box center [717, 424] width 52 height 14
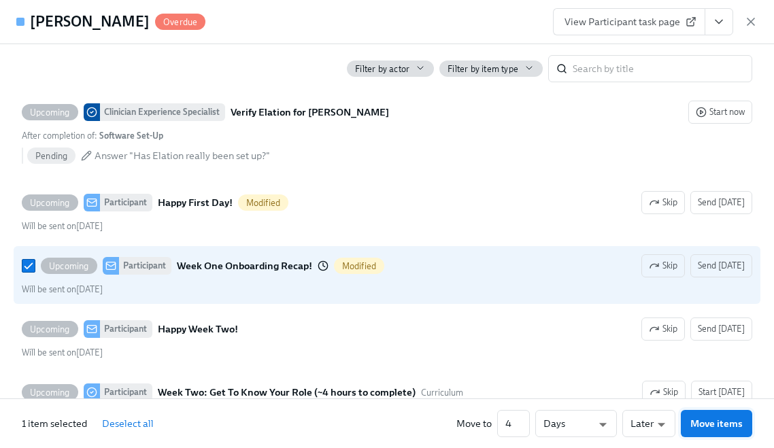
checkbox input "false"
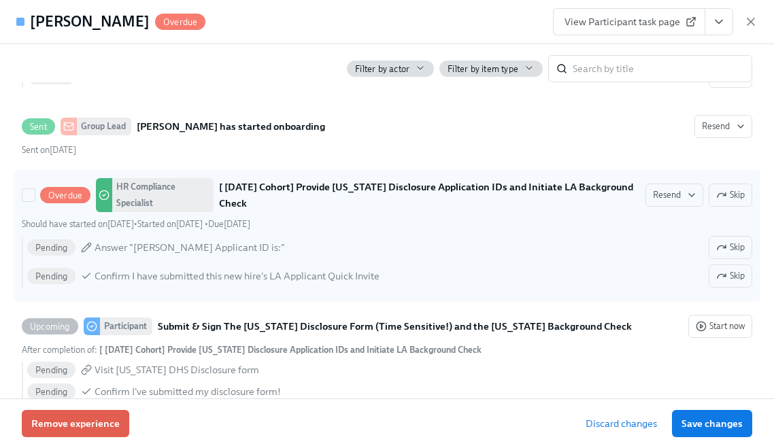
scroll to position [1280, 0]
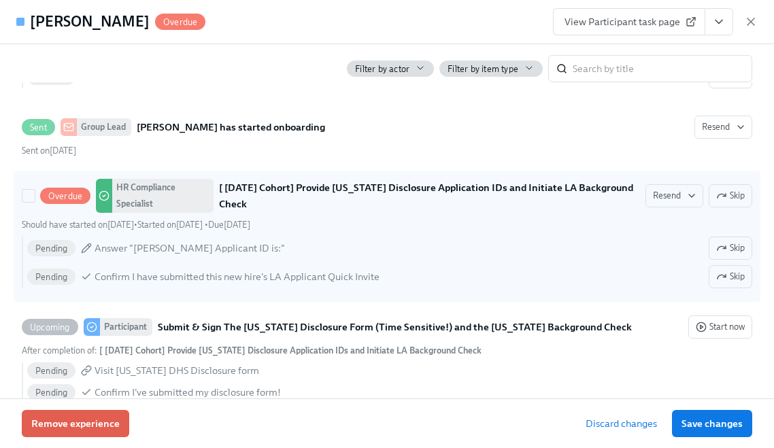
click at [348, 260] on div "Pending Answer "Anita DiGloria's Applicant ID is:" Skip" at bounding box center [389, 248] width 725 height 23
click at [35, 202] on input "Overdue HR Compliance Specialist [ Sep 2nd Cohort] Provide Utah Disclosure Appl…" at bounding box center [28, 196] width 12 height 12
checkbox input "true"
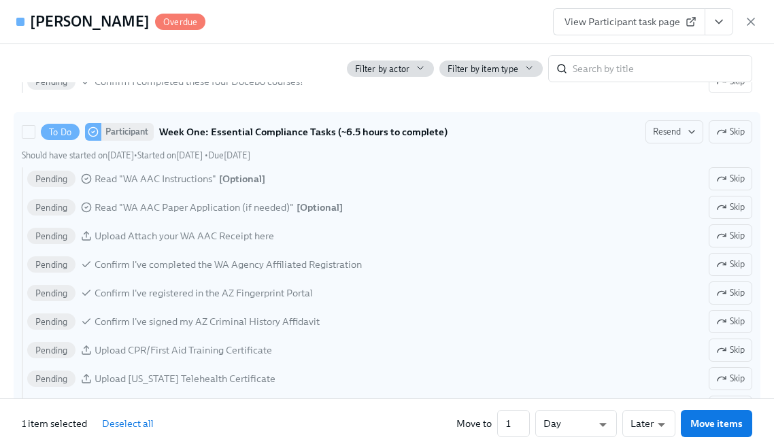
scroll to position [919, 0]
click at [309, 249] on div "Pending Upload Attach your WA AAC Receipt here Skip" at bounding box center [389, 237] width 725 height 23
click at [35, 139] on input "To Do Participant Week One: Essential Compliance Tasks (~6.5 hours to complete)…" at bounding box center [28, 133] width 12 height 12
checkbox input "true"
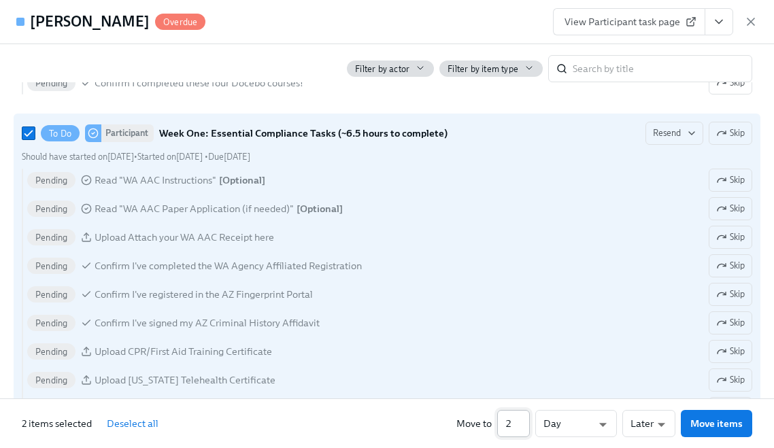
click at [525, 419] on input "2" at bounding box center [513, 423] width 33 height 27
click at [525, 419] on input "3" at bounding box center [513, 423] width 33 height 27
click at [525, 419] on input "4" at bounding box center [513, 423] width 33 height 27
type input "5"
click at [525, 419] on input "5" at bounding box center [513, 423] width 33 height 27
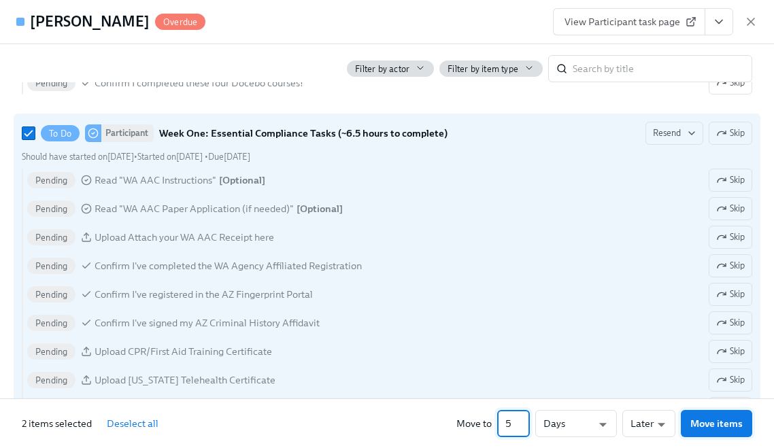
click at [719, 425] on span "Move items" at bounding box center [717, 424] width 52 height 14
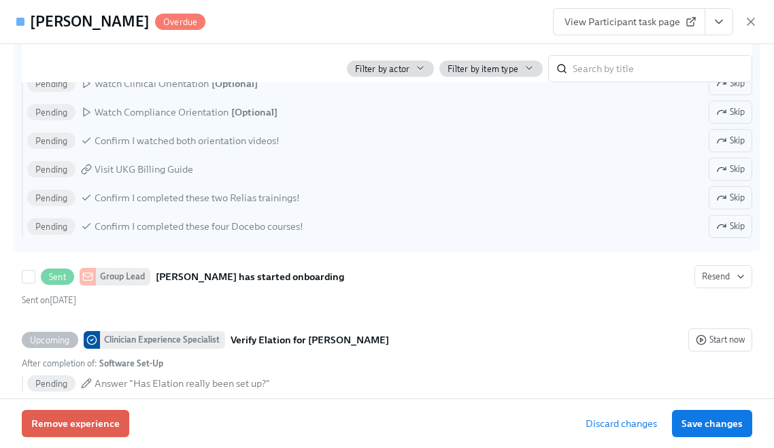
scroll to position [629, 0]
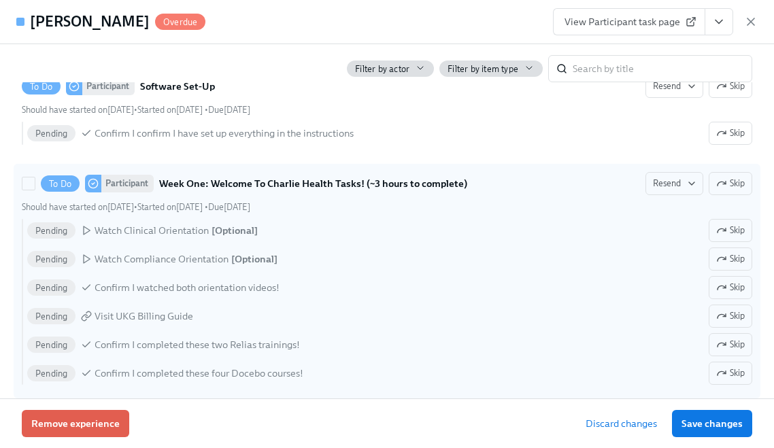
click at [342, 262] on div "Pending Watch Compliance Orientation [ Optional ] Skip" at bounding box center [389, 259] width 725 height 23
click at [35, 190] on input "To Do Participant Week One: Welcome To Charlie Health Tasks! (~3 hours to compl…" at bounding box center [28, 184] width 12 height 12
checkbox input "true"
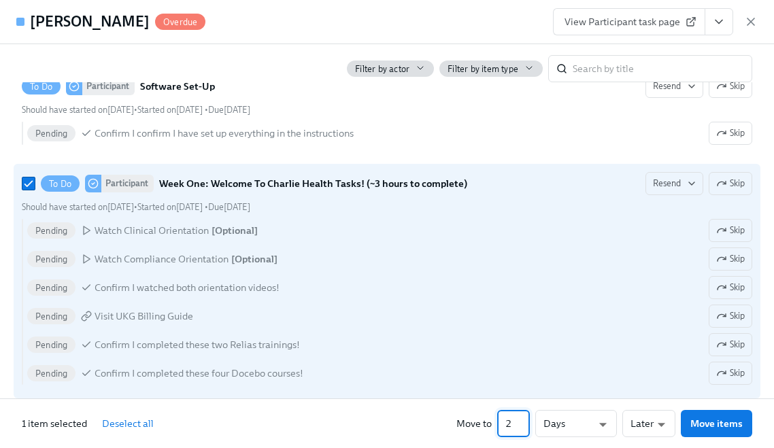
click at [526, 418] on input "2" at bounding box center [513, 423] width 33 height 27
click at [526, 418] on input "3" at bounding box center [513, 423] width 33 height 27
click at [526, 418] on input "4" at bounding box center [513, 423] width 33 height 27
type input "5"
click at [526, 418] on input "5" at bounding box center [513, 423] width 33 height 27
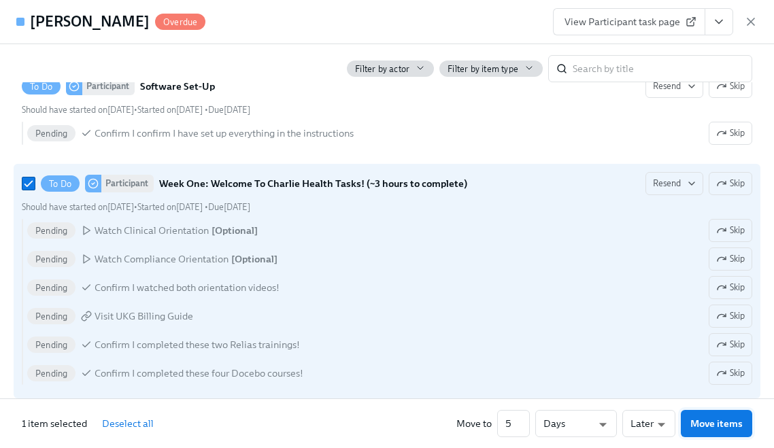
click at [734, 427] on span "Move items" at bounding box center [717, 424] width 52 height 14
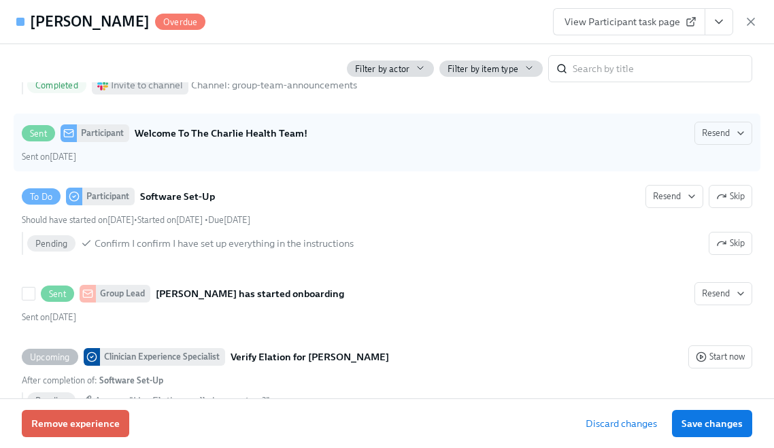
scroll to position [474, 0]
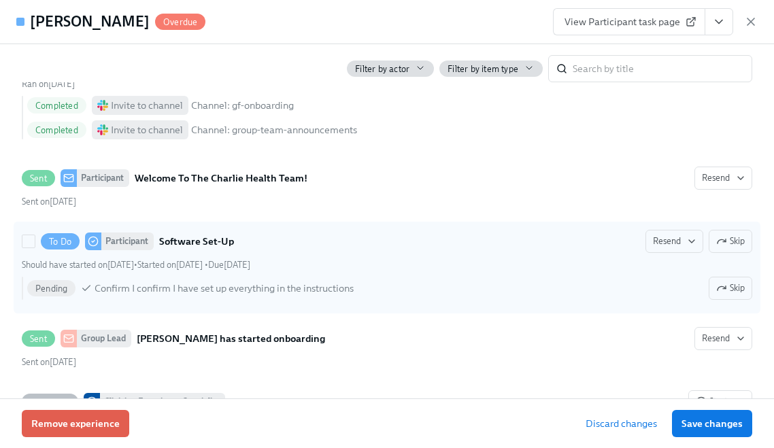
click at [301, 291] on div "Pending Confirm I confirm I have set up everything in the instructions Skip" at bounding box center [389, 288] width 725 height 23
click at [35, 248] on input "To Do Participant Software Set-Up Resend Skip Should have started on August 26t…" at bounding box center [28, 241] width 12 height 12
checkbox input "true"
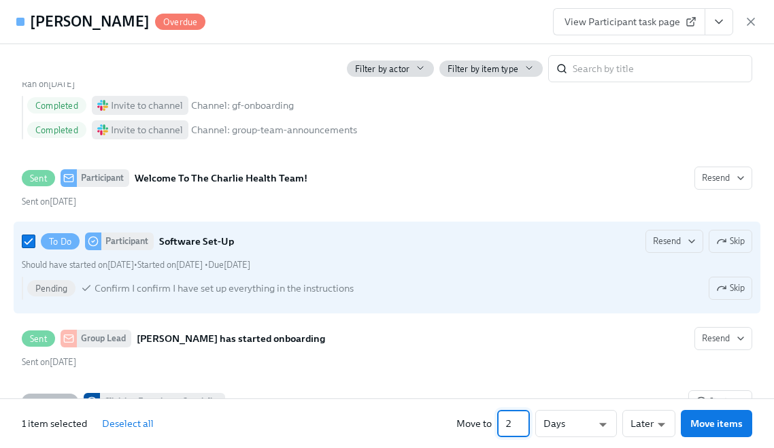
click at [525, 420] on input "2" at bounding box center [513, 423] width 33 height 27
click at [525, 420] on input "3" at bounding box center [513, 423] width 33 height 27
click at [525, 420] on input "4" at bounding box center [513, 423] width 33 height 27
type input "5"
click at [525, 420] on input "5" at bounding box center [513, 423] width 33 height 27
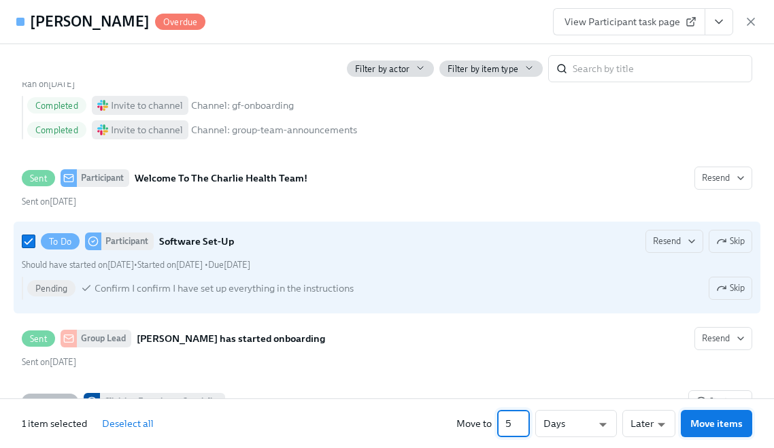
click at [694, 421] on span "Move items" at bounding box center [717, 424] width 52 height 14
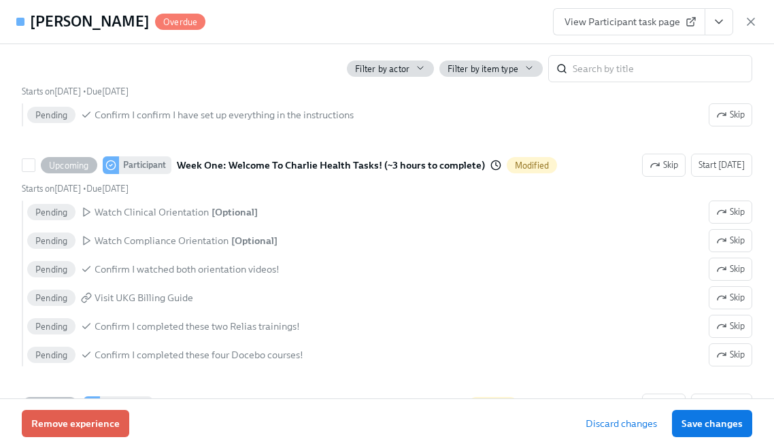
scroll to position [689, 0]
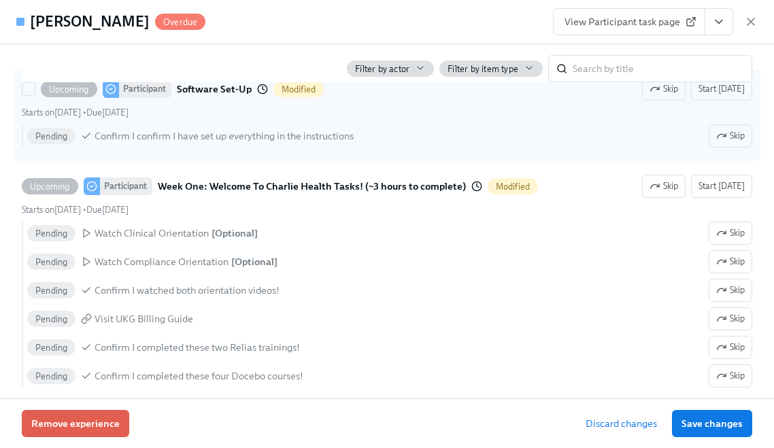
click at [179, 138] on div "Pending Confirm I confirm I have set up everything in the instructions Skip" at bounding box center [389, 136] width 725 height 23
click at [35, 95] on input "Upcoming Participant Software Set-Up Modified Skip Start today Starts on August…" at bounding box center [28, 89] width 12 height 12
checkbox input "true"
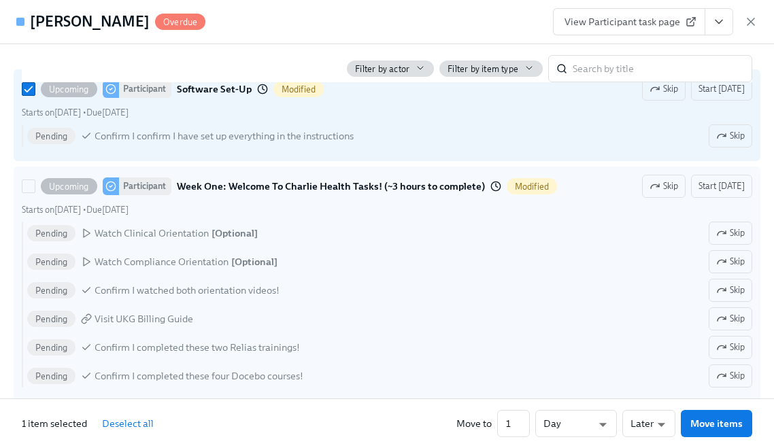
click at [310, 299] on div "Pending Confirm I watched both orientation videos! Skip" at bounding box center [389, 290] width 725 height 23
click at [35, 193] on input "Upcoming Participant Week One: Welcome To Charlie Health Tasks! (~3 hours to co…" at bounding box center [28, 186] width 12 height 12
checkbox input "true"
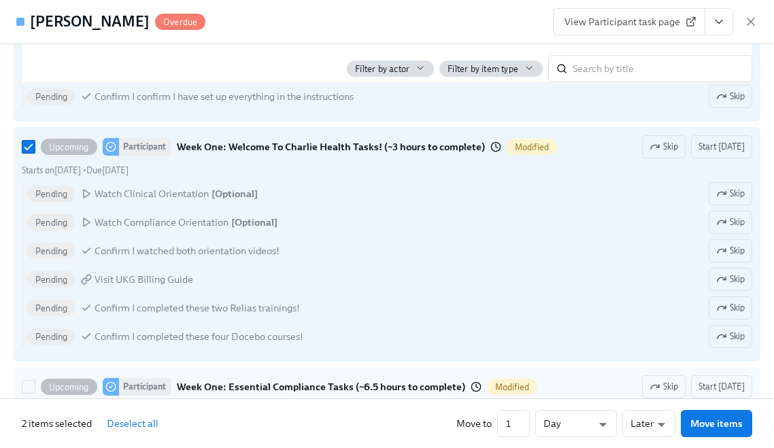
scroll to position [910, 0]
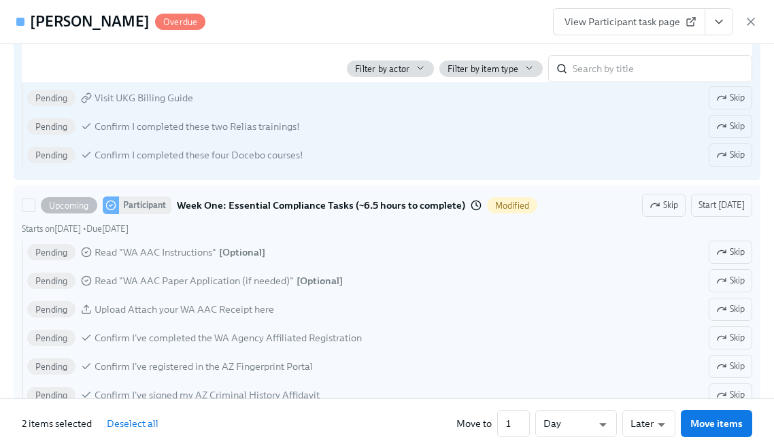
click at [293, 282] on div "Pending Read "WA AAC Paper Application (if needed)" [ Optional ] Skip" at bounding box center [389, 280] width 725 height 23
click at [35, 212] on input "Upcoming Participant Week One: Essential Compliance Tasks (~6.5 hours to comple…" at bounding box center [28, 205] width 12 height 12
checkbox input "true"
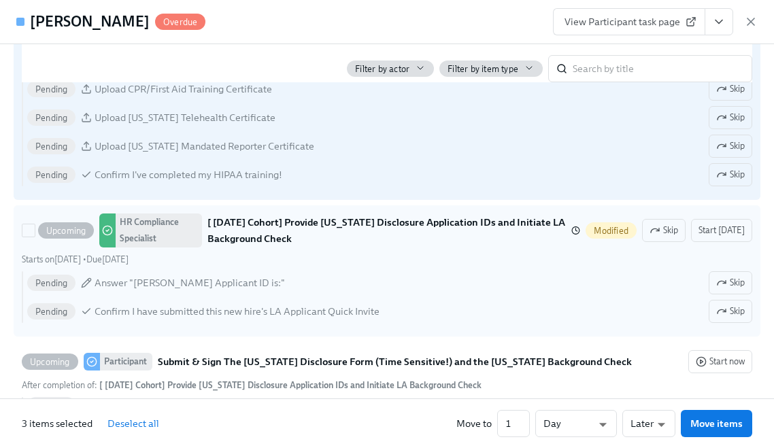
scroll to position [1264, 0]
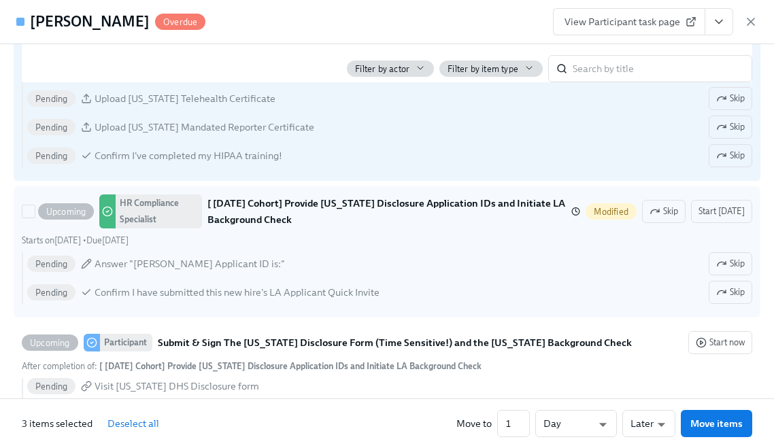
click at [312, 271] on div "Pending Answer "Anita DiGloria's Applicant ID is:" Skip" at bounding box center [389, 263] width 725 height 23
click at [35, 218] on input "Upcoming HR Compliance Specialist [ Sep 2nd Cohort] Provide Utah Disclosure App…" at bounding box center [28, 211] width 12 height 12
checkbox input "true"
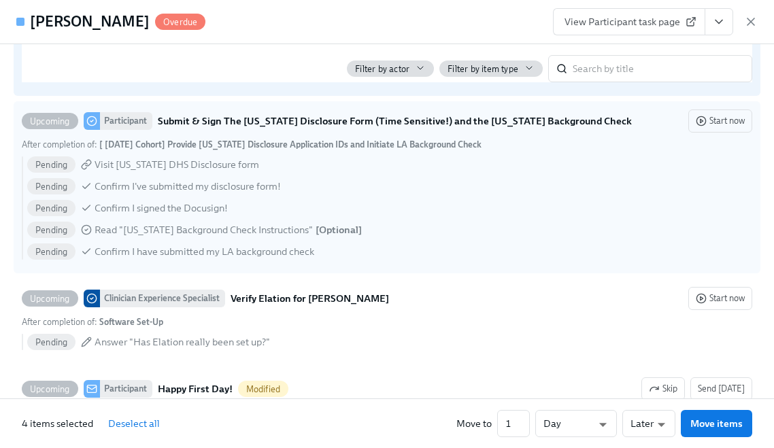
scroll to position [1508, 0]
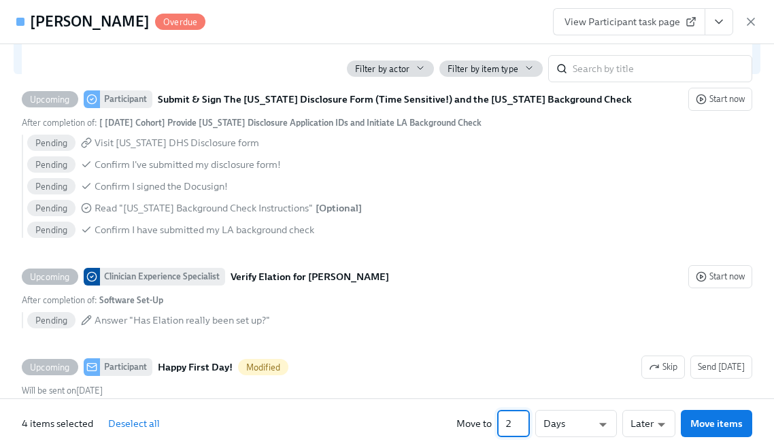
click at [525, 420] on input "2" at bounding box center [513, 423] width 33 height 27
type input "3"
click at [525, 420] on input "3" at bounding box center [513, 423] width 33 height 27
click at [695, 425] on span "Move items" at bounding box center [717, 424] width 52 height 14
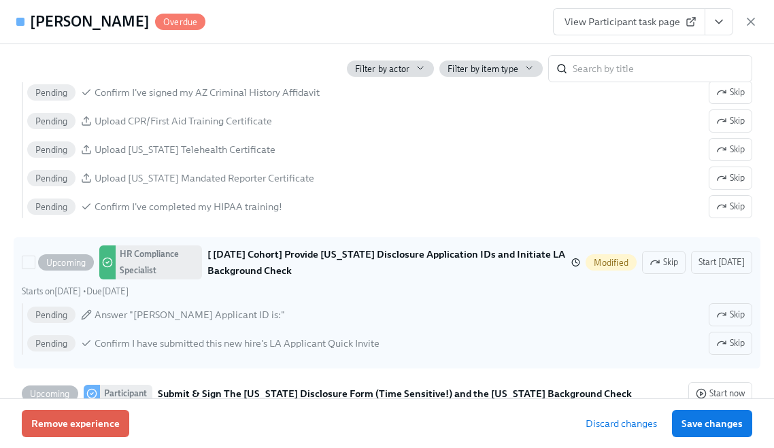
click at [375, 327] on div "Pending Answer "Anita DiGloria's Applicant ID is:" Skip" at bounding box center [389, 314] width 725 height 23
click at [35, 269] on input "Upcoming HR Compliance Specialist [ Sep 2nd Cohort] Provide Utah Disclosure App…" at bounding box center [28, 263] width 12 height 12
checkbox input "true"
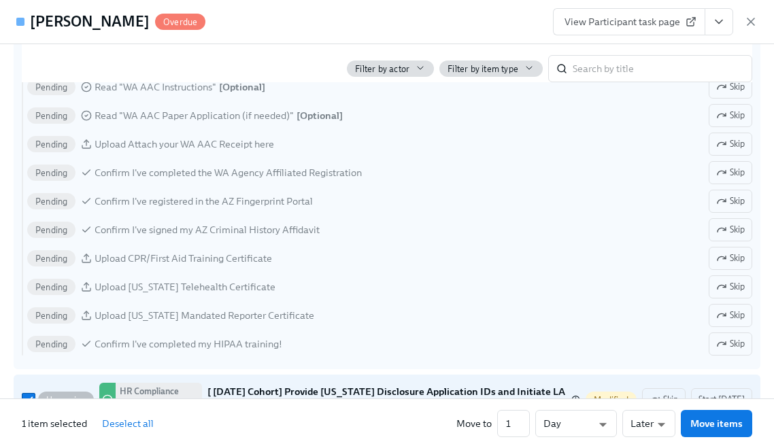
click at [349, 318] on div "Pending Upload Pennsylvania Mandated Reporter Certificate Skip" at bounding box center [389, 315] width 725 height 23
click at [35, 46] on input "Upcoming Participant Week One: Essential Compliance Tasks (~6.5 hours to comple…" at bounding box center [28, 40] width 12 height 12
checkbox input "true"
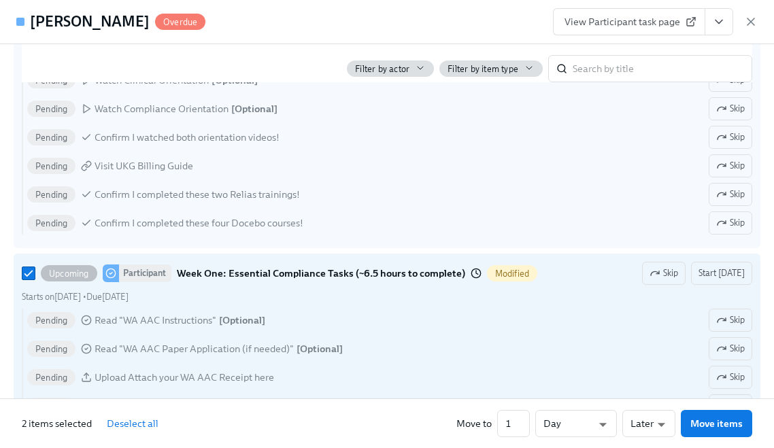
scroll to position [876, 0]
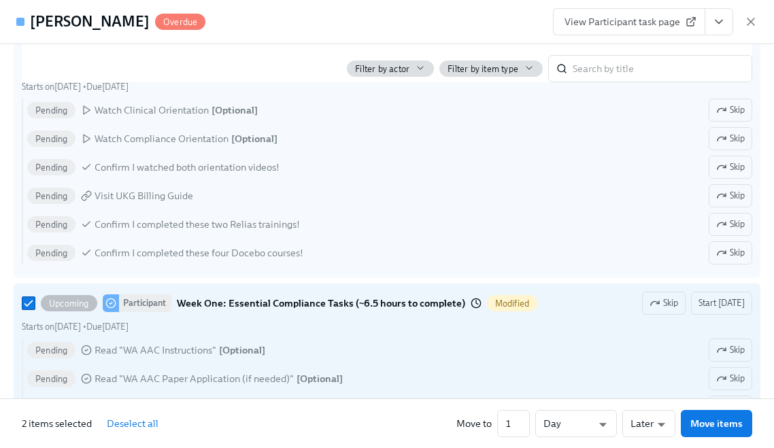
click at [357, 251] on div "Pending Watch Clinical Orientation [ Optional ] Skip Pending Watch Compliance O…" at bounding box center [387, 182] width 731 height 166
click at [35, 69] on input "Upcoming Participant Week One: Welcome To Charlie Health Tasks! (~3 hours to co…" at bounding box center [28, 63] width 12 height 12
checkbox input "true"
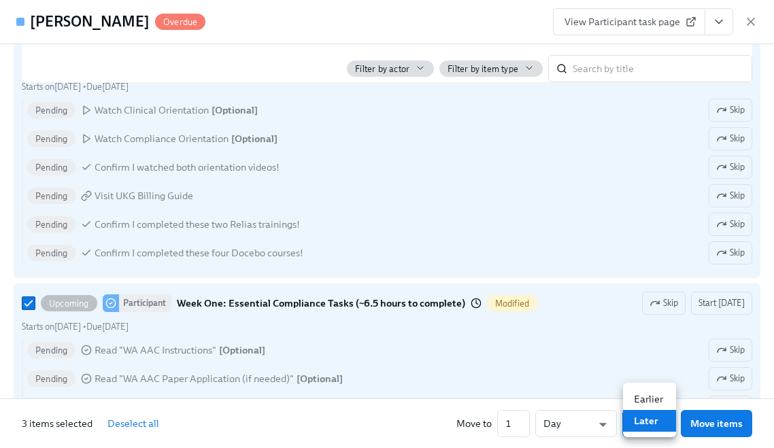
click at [640, 397] on li "Earlier" at bounding box center [649, 400] width 53 height 22
type input "earlier"
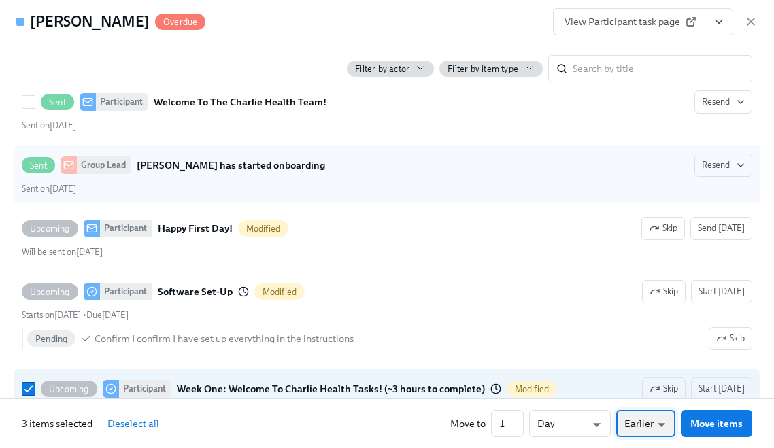
scroll to position [403, 0]
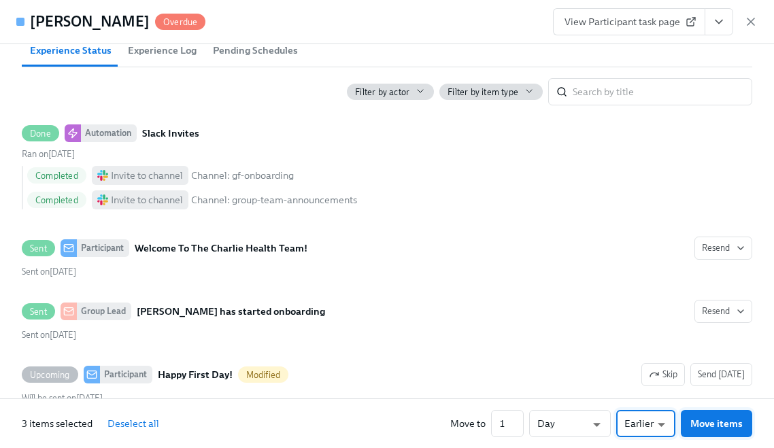
click at [699, 420] on span "Move items" at bounding box center [717, 424] width 52 height 14
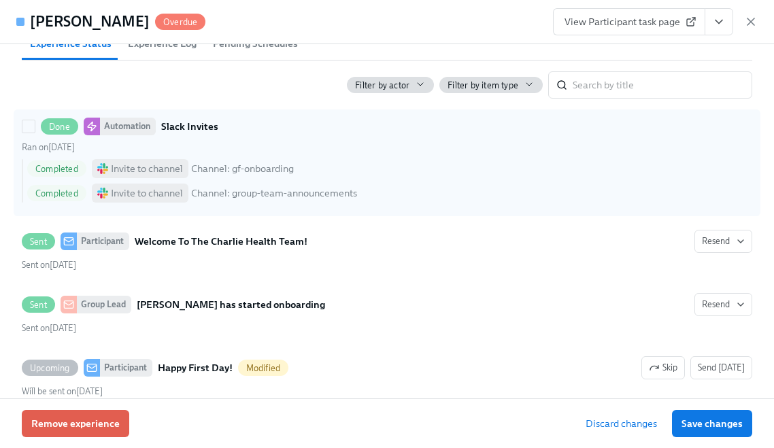
scroll to position [426, 0]
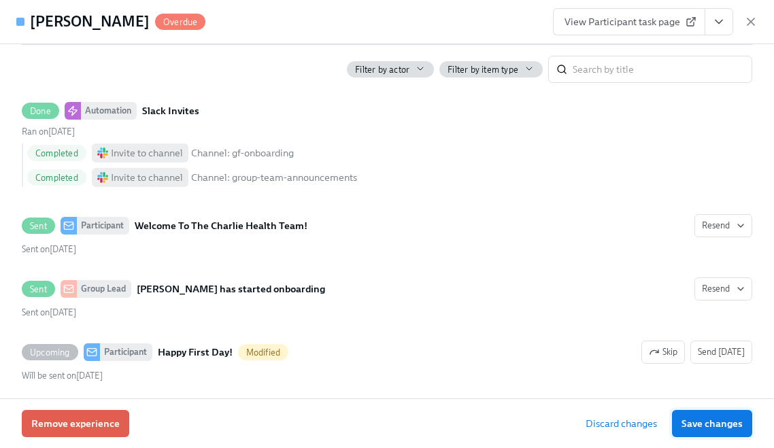
click at [715, 417] on span "Save changes" at bounding box center [712, 424] width 61 height 14
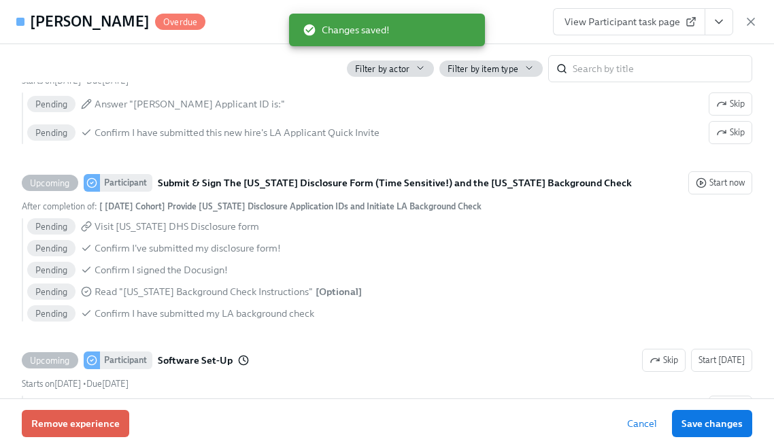
scroll to position [1565, 0]
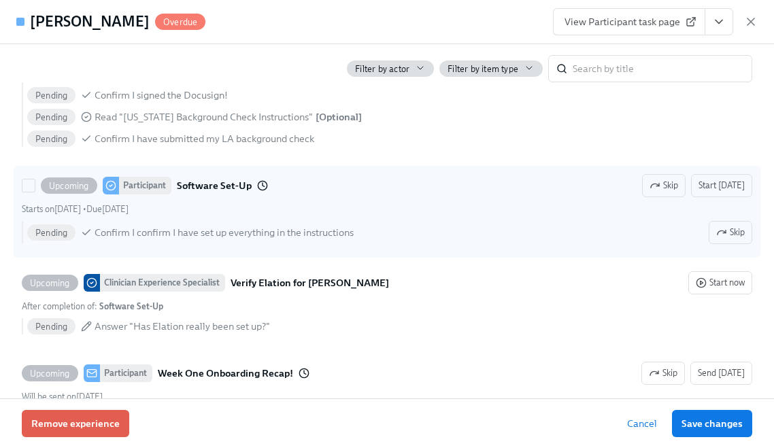
click at [285, 211] on div "Starts on September 3rd • Due September 7th" at bounding box center [387, 209] width 731 height 13
click at [35, 192] on input "Upcoming Participant Software Set-Up Skip Start today Starts on September 3rd •…" at bounding box center [28, 186] width 12 height 12
checkbox input "true"
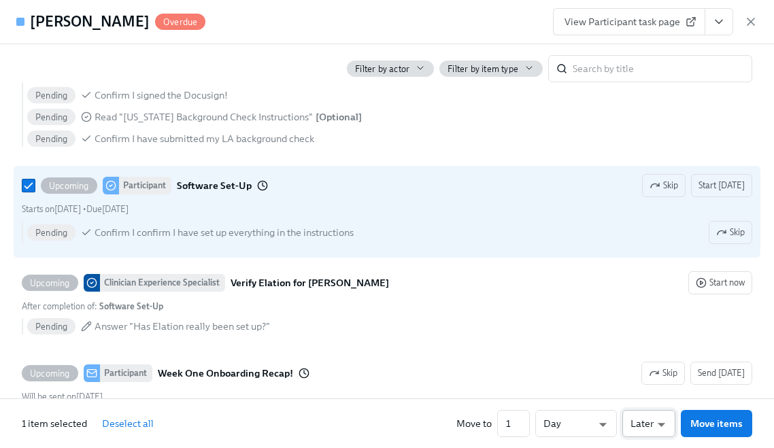
click at [638, 397] on li "Earlier" at bounding box center [649, 400] width 53 height 22
type input "earlier"
click at [706, 423] on span "Move items" at bounding box center [717, 424] width 52 height 14
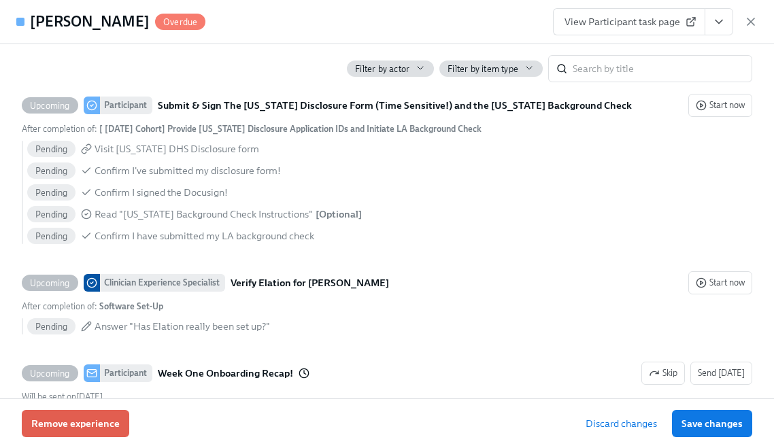
click at [708, 421] on span "Save changes" at bounding box center [712, 424] width 61 height 14
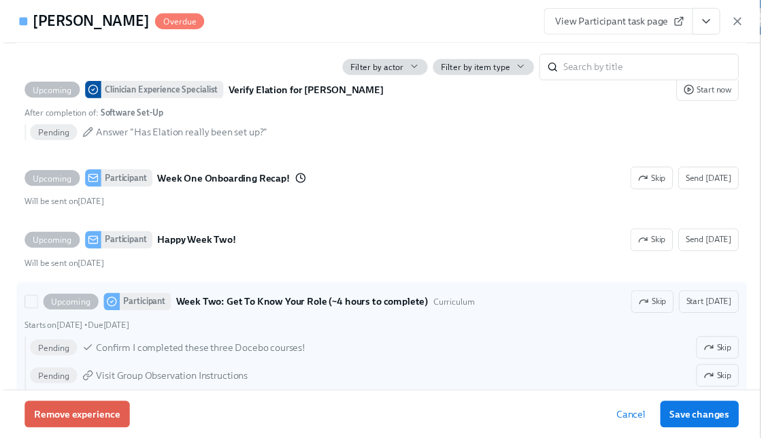
scroll to position [1753, 0]
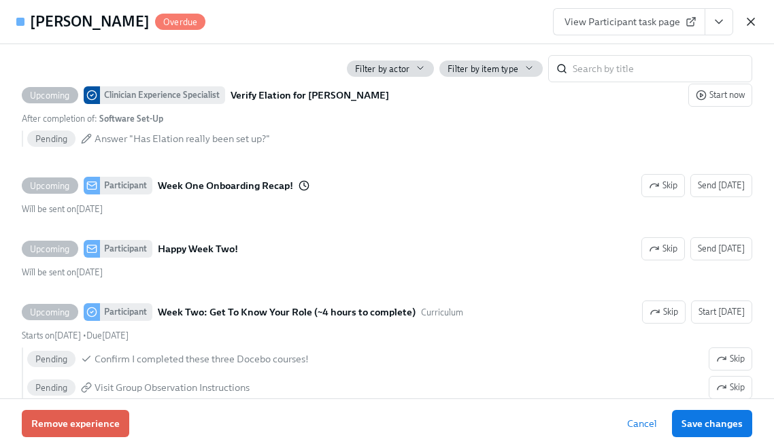
click at [746, 23] on icon "button" at bounding box center [751, 22] width 14 height 14
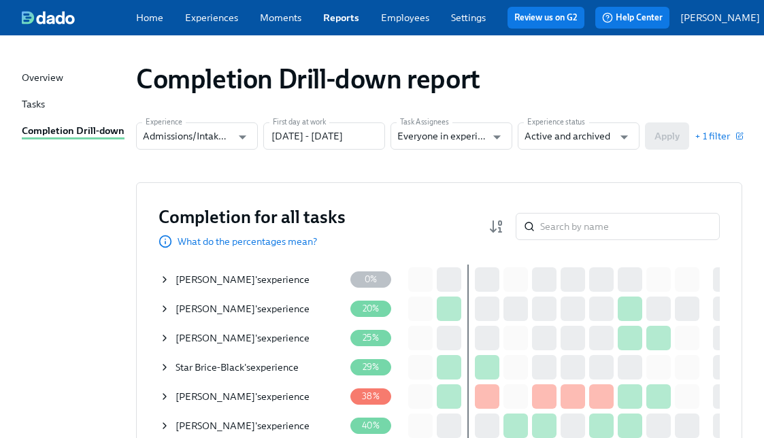
click at [167, 368] on icon at bounding box center [164, 367] width 11 height 11
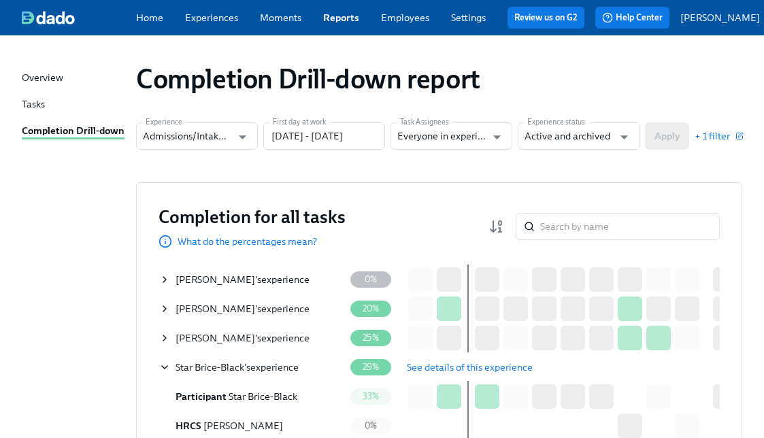
click at [450, 381] on button "See details of this experience" at bounding box center [469, 367] width 145 height 27
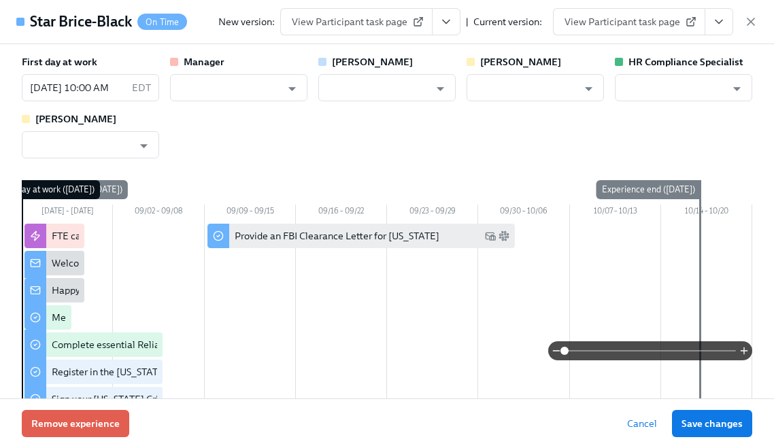
type input "[PERSON_NAME]"
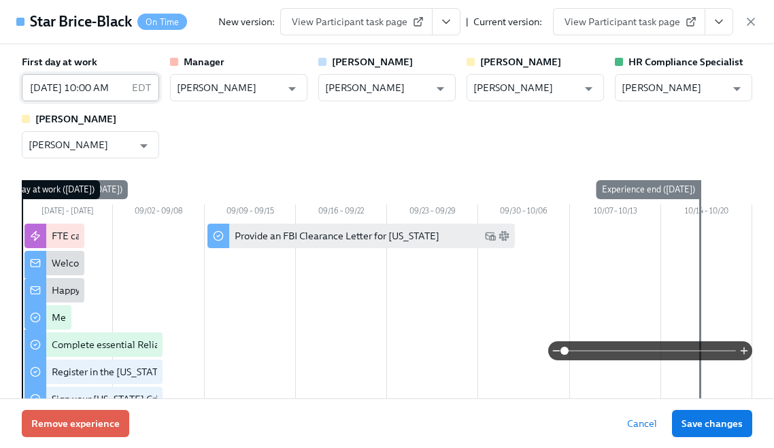
click at [99, 91] on input "[DATE] 10:00 AM" at bounding box center [74, 87] width 105 height 27
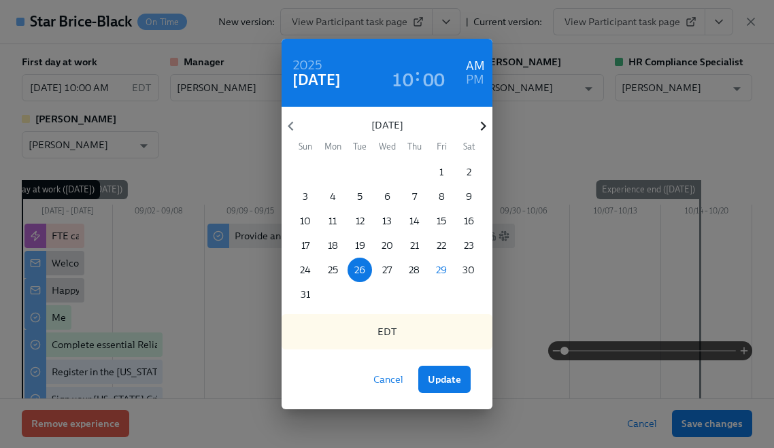
click at [481, 125] on icon "button" at bounding box center [483, 126] width 18 height 18
click at [354, 176] on span "2" at bounding box center [360, 172] width 24 height 14
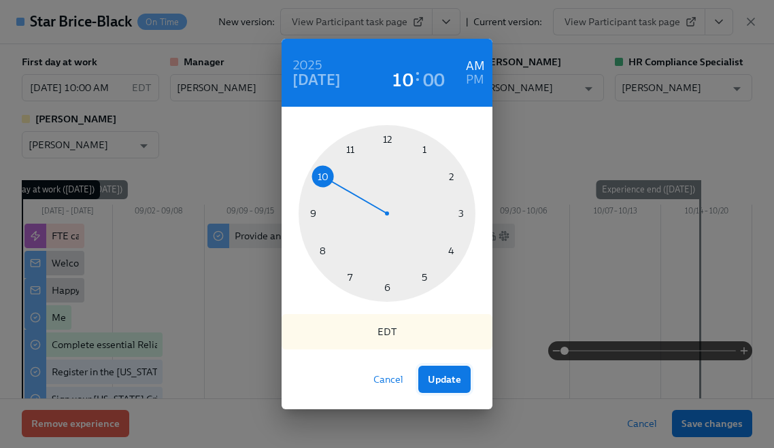
click at [445, 377] on span "Update" at bounding box center [444, 380] width 33 height 14
type input "[DATE] 10:00 AM"
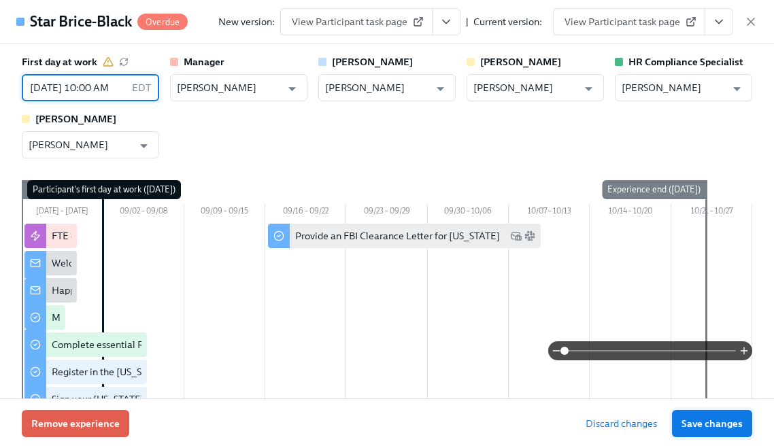
click at [729, 433] on button "Save changes" at bounding box center [712, 423] width 80 height 27
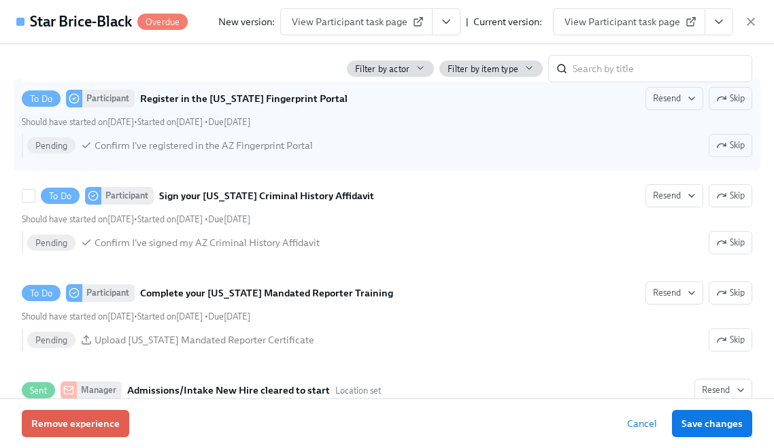
scroll to position [1066, 0]
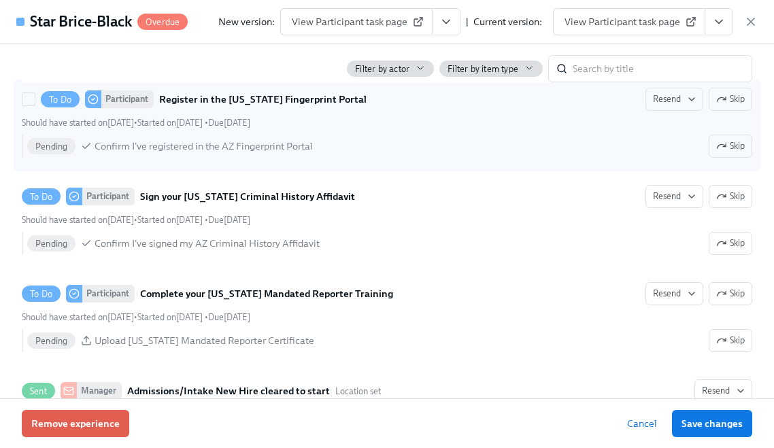
click at [336, 147] on div "Pending Confirm I've registered in the AZ Fingerprint Portal Skip" at bounding box center [389, 146] width 725 height 23
click at [35, 105] on input "To Do Participant Register in the [US_STATE] Fingerprint Portal Resend Skip Sho…" at bounding box center [28, 99] width 12 height 12
checkbox input "true"
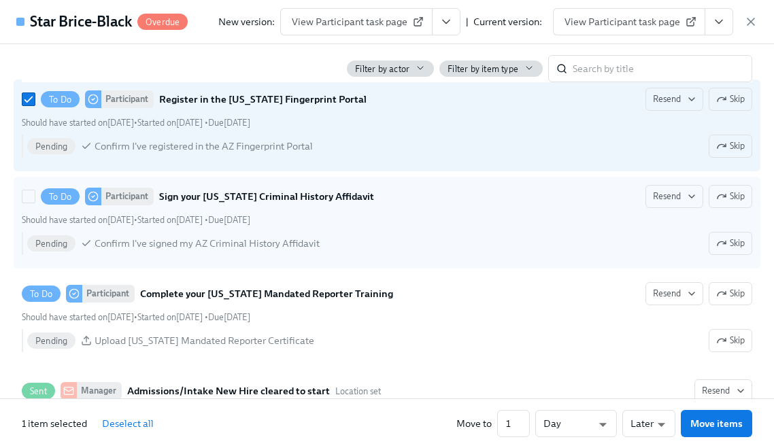
click at [354, 212] on div "To Do Participant Sign your [US_STATE] Criminal History Affidavit Resend Skip S…" at bounding box center [387, 223] width 731 height 76
click at [35, 203] on input "To Do Participant Sign your [US_STATE] Criminal History Affidavit Resend Skip S…" at bounding box center [28, 197] width 12 height 12
checkbox input "true"
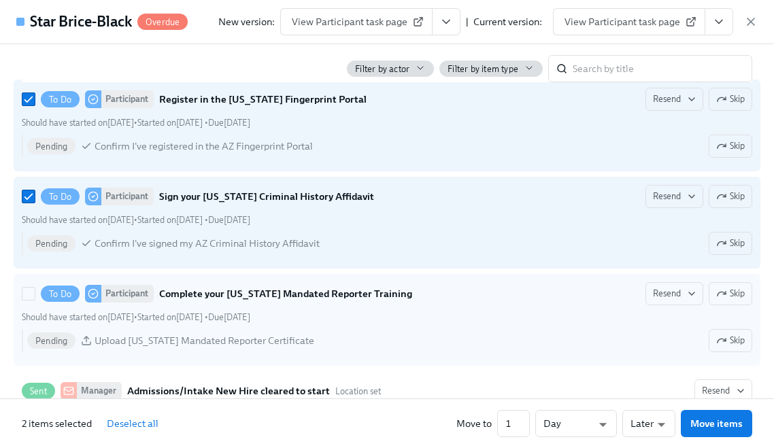
click at [353, 299] on strong "Complete your [US_STATE] Mandated Reporter Training" at bounding box center [285, 294] width 253 height 16
click at [35, 299] on input "To Do Participant Complete your [US_STATE] Mandated Reporter Training Resend Sk…" at bounding box center [28, 294] width 12 height 12
checkbox input "true"
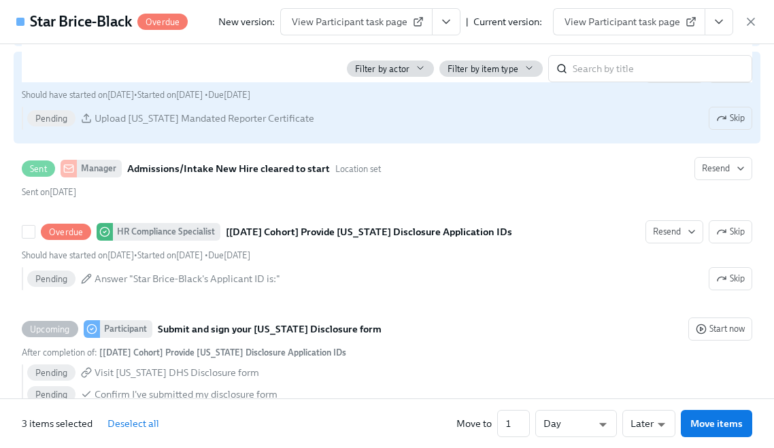
scroll to position [1289, 0]
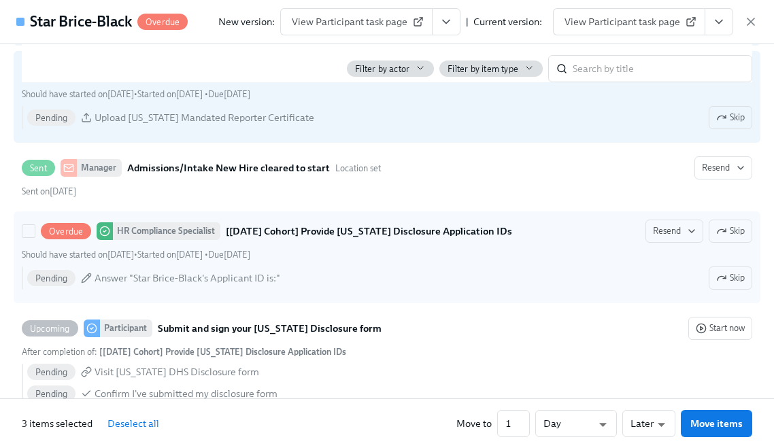
click at [361, 274] on div "Pending Answer "Star Brice-Black's Applicant ID is:" Skip" at bounding box center [389, 278] width 725 height 23
click at [35, 237] on input "Overdue HR Compliance Specialist [[DATE] Cohort] Provide [US_STATE] Disclosure …" at bounding box center [28, 231] width 12 height 12
checkbox input "true"
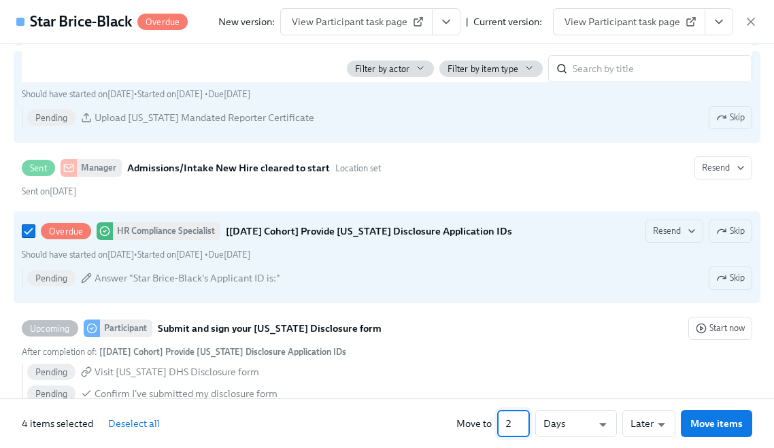
click at [523, 418] on input "2" at bounding box center [513, 423] width 33 height 27
click at [523, 418] on input "3" at bounding box center [513, 423] width 33 height 27
click at [523, 418] on input "4" at bounding box center [513, 423] width 33 height 27
click at [523, 418] on input "5" at bounding box center [513, 423] width 33 height 27
type input "6"
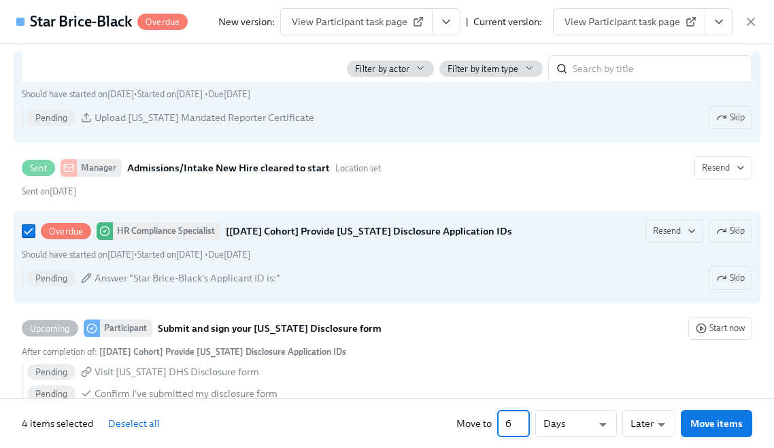
click at [523, 418] on input "6" at bounding box center [513, 423] width 33 height 27
click at [702, 424] on span "Move items" at bounding box center [717, 424] width 52 height 14
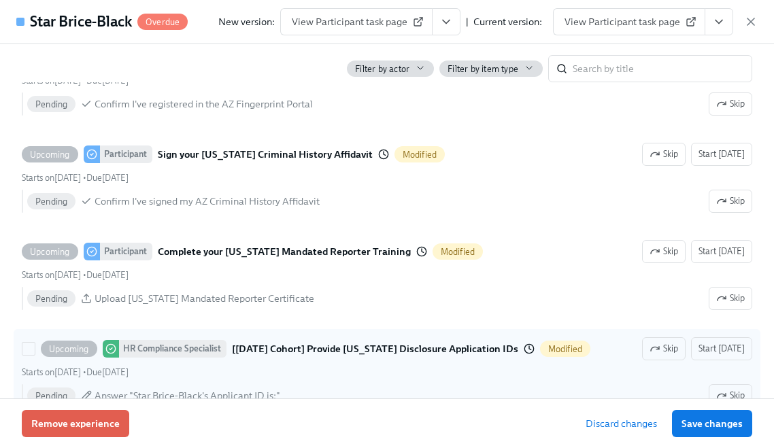
scroll to position [1062, 0]
click at [400, 357] on div "Upcoming HR Compliance Specialist [[DATE] Cohort] Provide [US_STATE] Disclosure…" at bounding box center [316, 349] width 550 height 18
click at [35, 355] on input "Upcoming HR Compliance Specialist [[DATE] Cohort] Provide [US_STATE] Disclosure…" at bounding box center [28, 349] width 12 height 12
checkbox input "true"
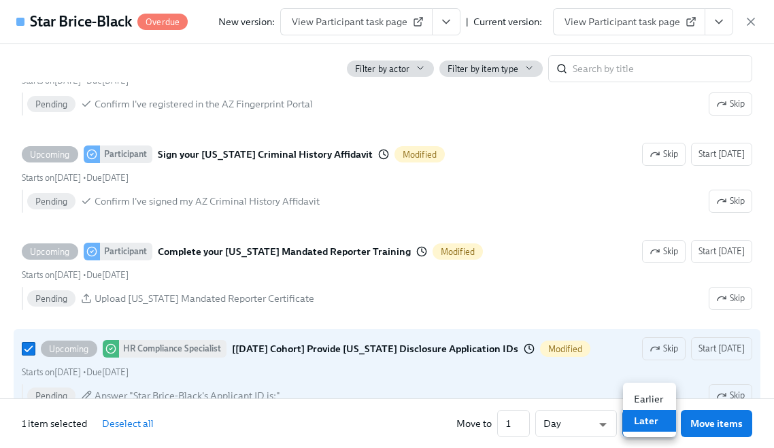
click at [636, 404] on li "Earlier" at bounding box center [649, 400] width 53 height 22
type input "earlier"
click at [707, 425] on span "Move items" at bounding box center [717, 424] width 52 height 14
checkbox input "false"
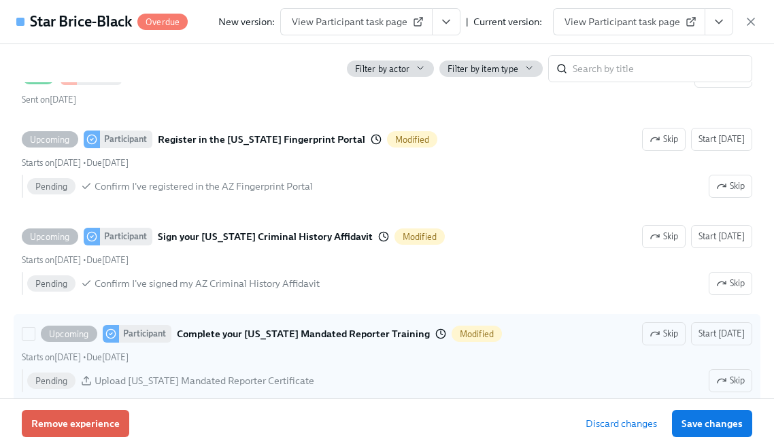
scroll to position [979, 0]
click at [237, 352] on div "Starts on [DATE] • Due [DATE]" at bounding box center [387, 358] width 731 height 13
click at [35, 341] on input "Upcoming Participant Complete your [US_STATE] Mandated Reporter Training Modifi…" at bounding box center [28, 335] width 12 height 12
checkbox input "true"
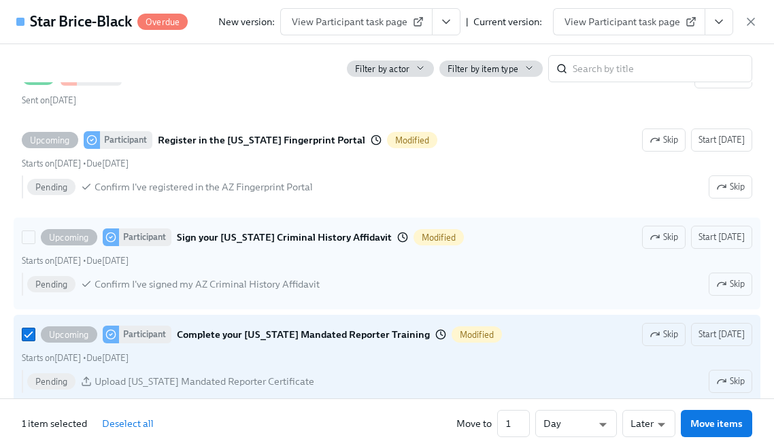
click at [229, 274] on div "Pending Confirm I've signed my AZ Criminal History Affidavit Skip" at bounding box center [389, 284] width 725 height 23
click at [35, 244] on input "Upcoming Participant Sign your [US_STATE] Criminal History Affidavit Modified S…" at bounding box center [28, 237] width 12 height 12
checkbox input "true"
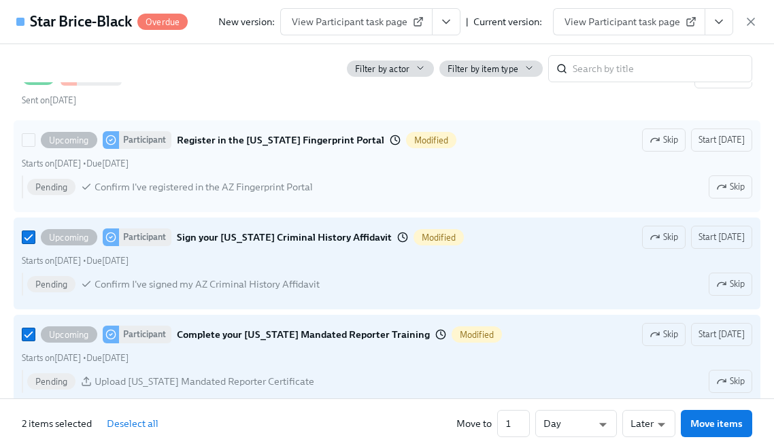
click at [244, 167] on div "Starts on [DATE] • Due [DATE]" at bounding box center [387, 163] width 731 height 13
click at [35, 146] on input "Upcoming Participant Register in the [US_STATE] Fingerprint Portal Modified Ski…" at bounding box center [28, 140] width 12 height 12
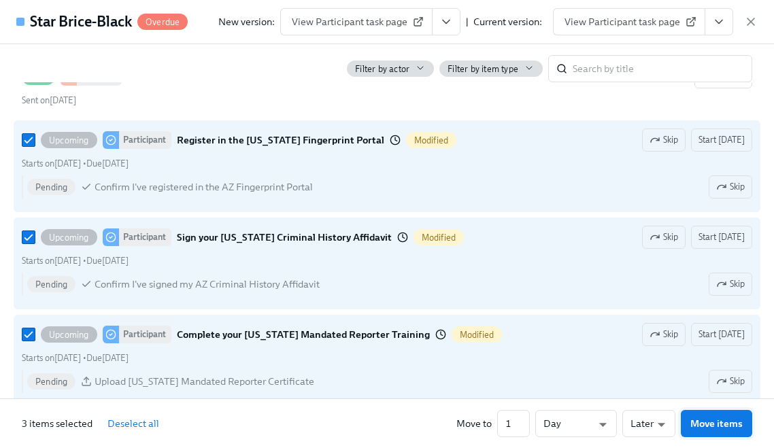
click at [699, 427] on span "Move items" at bounding box center [717, 424] width 52 height 14
checkbox input "false"
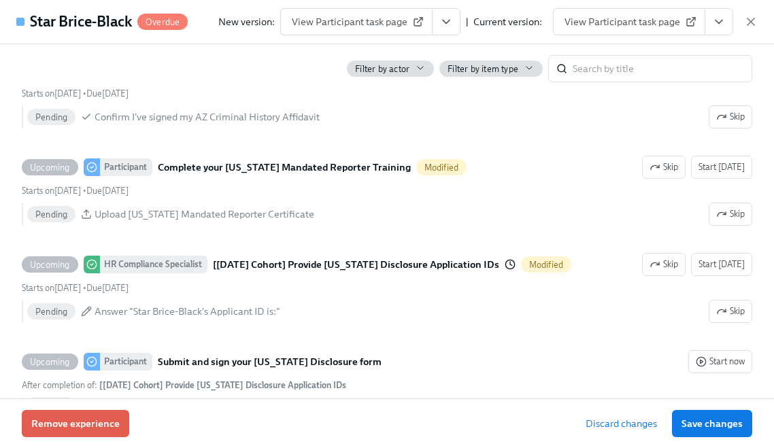
scroll to position [1310, 0]
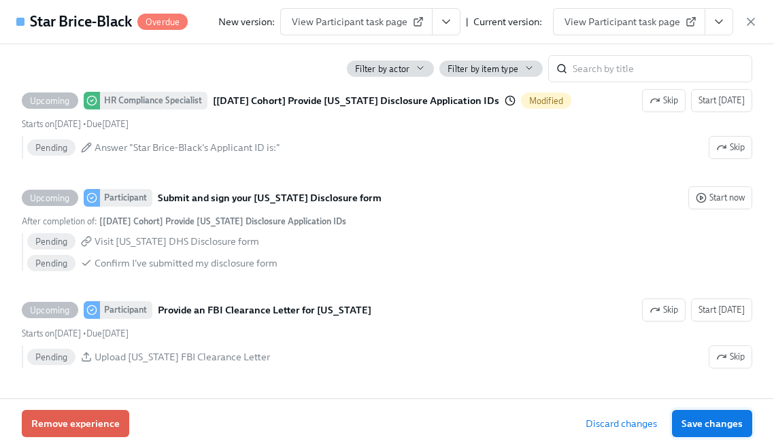
click at [719, 426] on span "Save changes" at bounding box center [712, 424] width 61 height 14
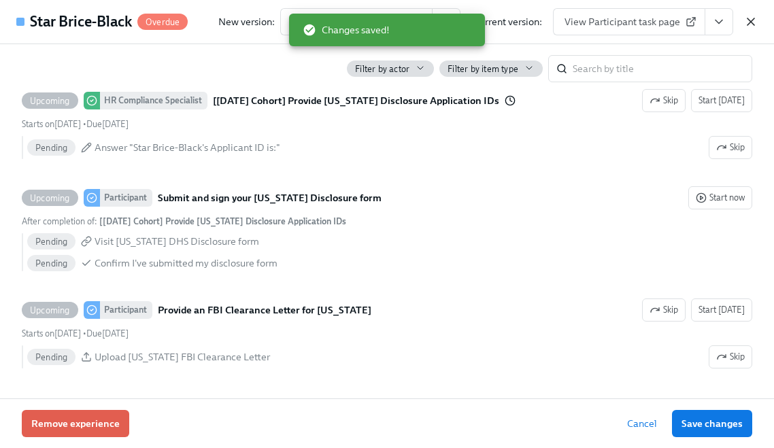
click at [749, 27] on icon "button" at bounding box center [751, 22] width 14 height 14
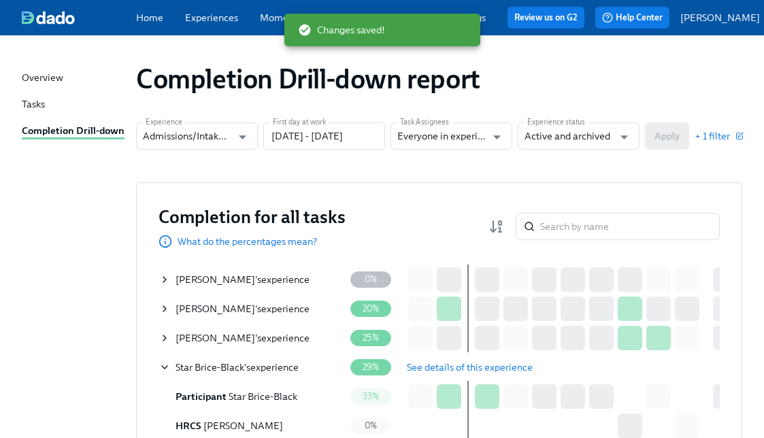
click at [164, 285] on icon at bounding box center [164, 279] width 11 height 11
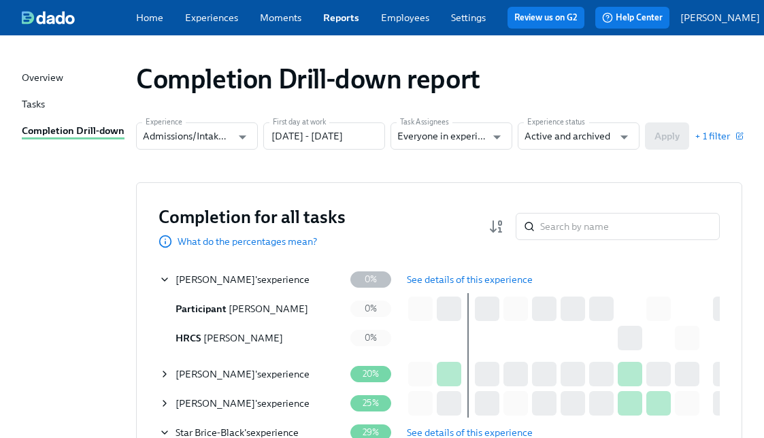
click at [420, 280] on span "See details of this experience" at bounding box center [470, 280] width 126 height 14
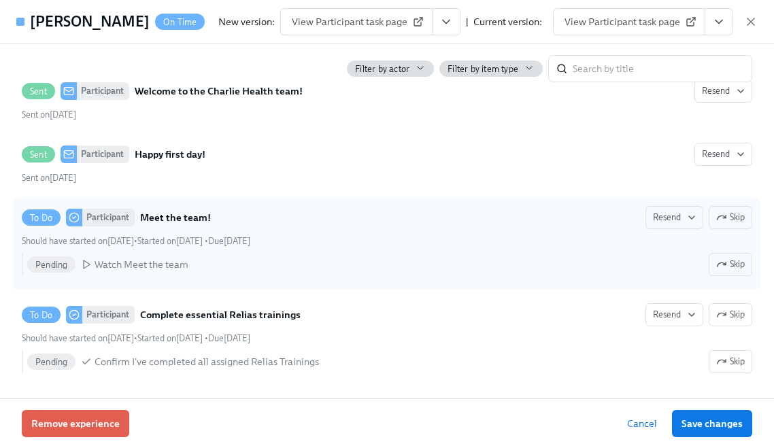
scroll to position [754, 0]
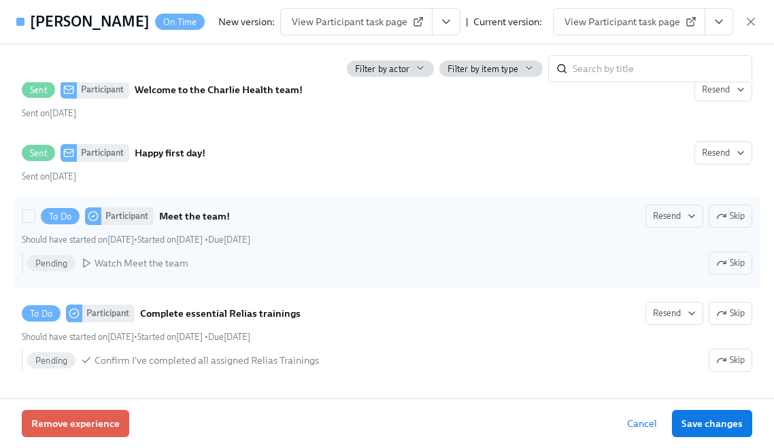
click at [193, 246] on div "To Do Participant Meet the team! Resend Skip Should have started on [DATE] • St…" at bounding box center [387, 243] width 731 height 76
click at [35, 222] on input "To Do Participant Meet the team! Resend Skip Should have started on [DATE] • St…" at bounding box center [28, 216] width 12 height 12
checkbox input "true"
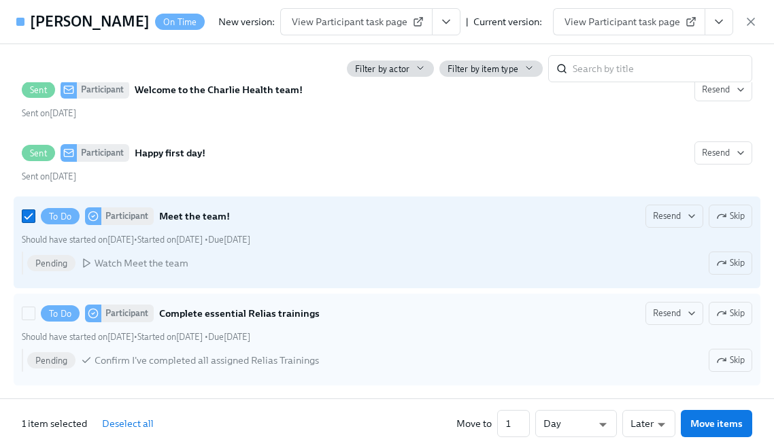
click at [250, 335] on span "Due [DATE]" at bounding box center [229, 337] width 42 height 10
click at [35, 320] on input "To Do Participant Complete essential Relias trainings Resend Skip Should have s…" at bounding box center [28, 314] width 12 height 12
checkbox input "true"
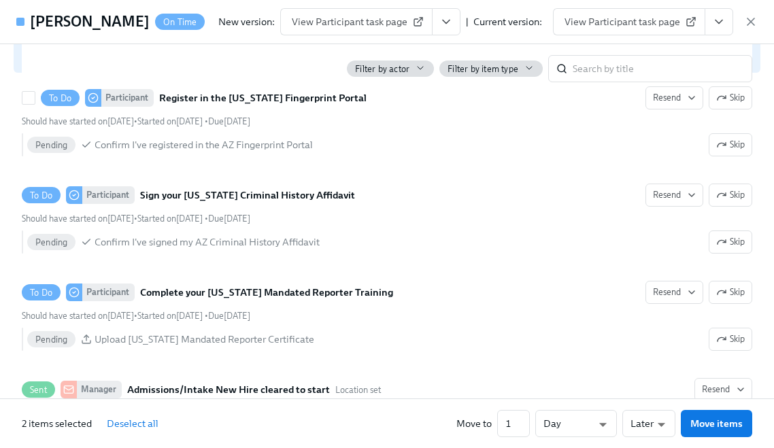
scroll to position [1125, 0]
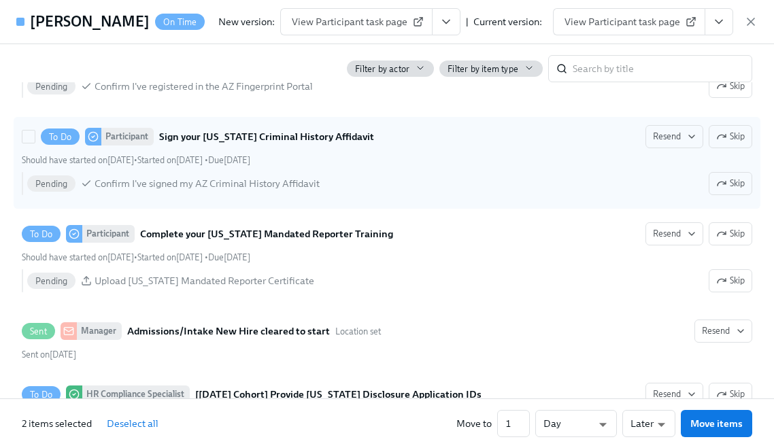
click at [250, 154] on div "Should have started on [DATE] • Started on [DATE] • Due [DATE]" at bounding box center [136, 160] width 229 height 13
click at [35, 143] on input "To Do Participant Sign your [US_STATE] Criminal History Affidavit Resend Skip S…" at bounding box center [28, 137] width 12 height 12
checkbox input "true"
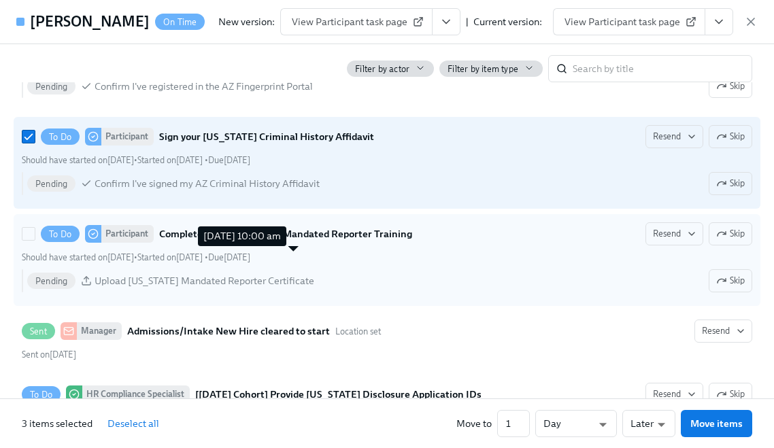
click at [250, 263] on div "Should have started on [DATE] • Started on [DATE] • Due [DATE]" at bounding box center [136, 257] width 229 height 13
click at [35, 240] on input "To Do Participant Complete your [US_STATE] Mandated Reporter Training Resend Sk…" at bounding box center [28, 234] width 12 height 12
checkbox input "true"
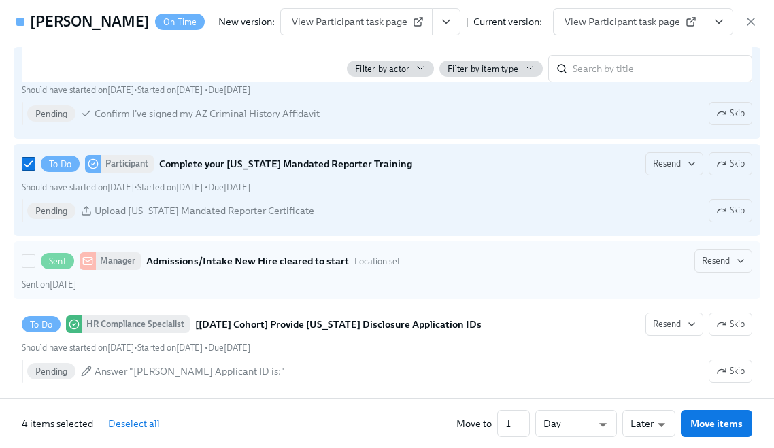
scroll to position [1205, 0]
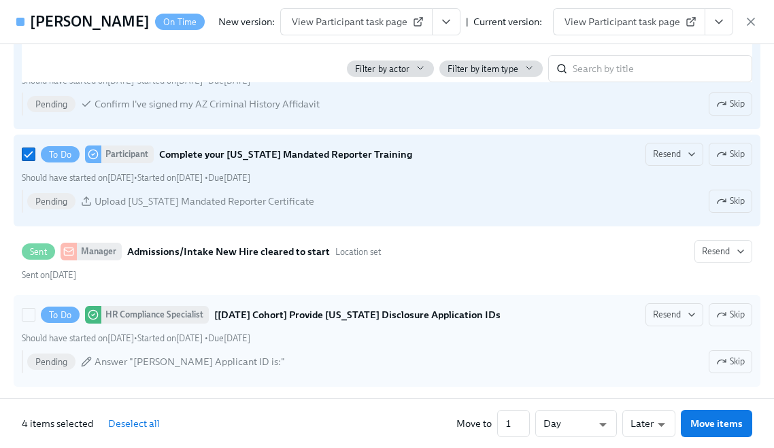
click at [304, 309] on strong "[[DATE] Cohort] Provide [US_STATE] Disclosure Application IDs" at bounding box center [357, 315] width 286 height 16
click at [35, 309] on input "To Do HR Compliance Specialist [[DATE] Cohort] Provide [US_STATE] Disclosure Ap…" at bounding box center [28, 315] width 12 height 12
checkbox input "true"
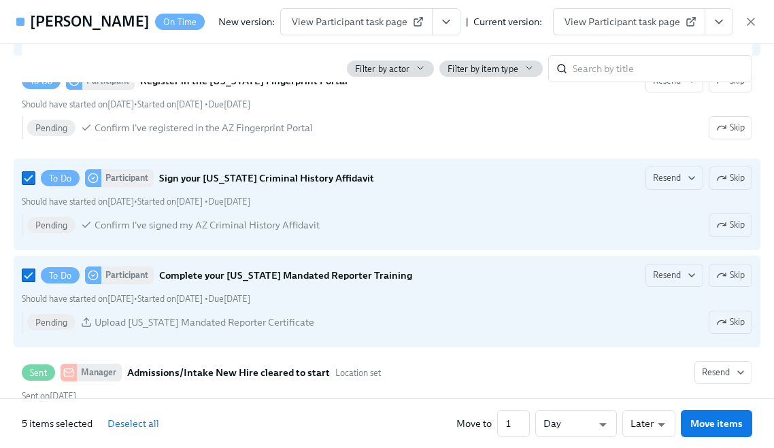
scroll to position [929, 0]
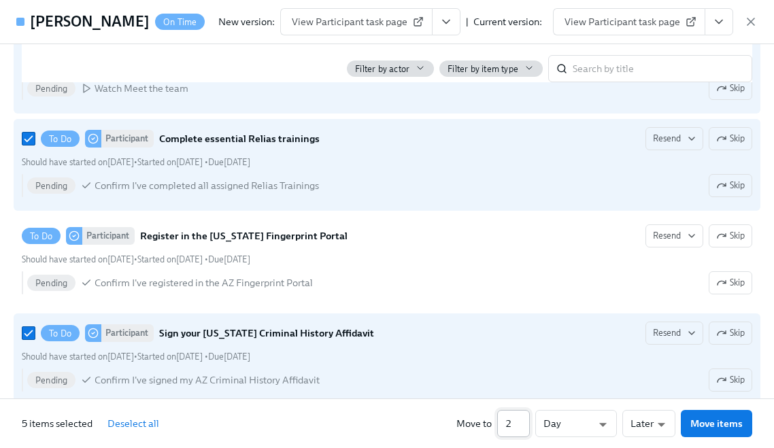
click at [525, 419] on input "2" at bounding box center [513, 423] width 33 height 27
click at [525, 419] on input "3" at bounding box center [513, 423] width 33 height 27
click at [525, 419] on input "4" at bounding box center [513, 423] width 33 height 27
type input "5"
click at [525, 419] on input "5" at bounding box center [513, 423] width 33 height 27
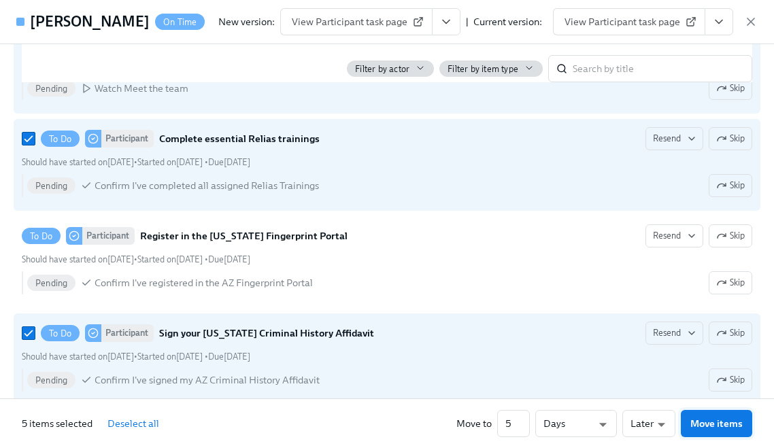
click at [706, 421] on span "Move items" at bounding box center [717, 424] width 52 height 14
checkbox input "false"
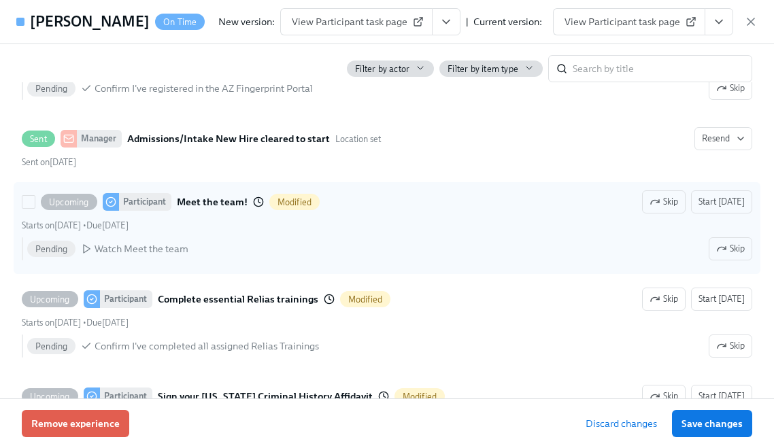
click at [352, 235] on div "Upcoming Participant Meet the team! Modified Skip Start [DATE] Starts on [DATE]…" at bounding box center [387, 229] width 731 height 76
click at [35, 208] on input "Upcoming Participant Meet the team! Modified Skip Start [DATE] Starts on [DATE]…" at bounding box center [28, 202] width 12 height 12
checkbox input "true"
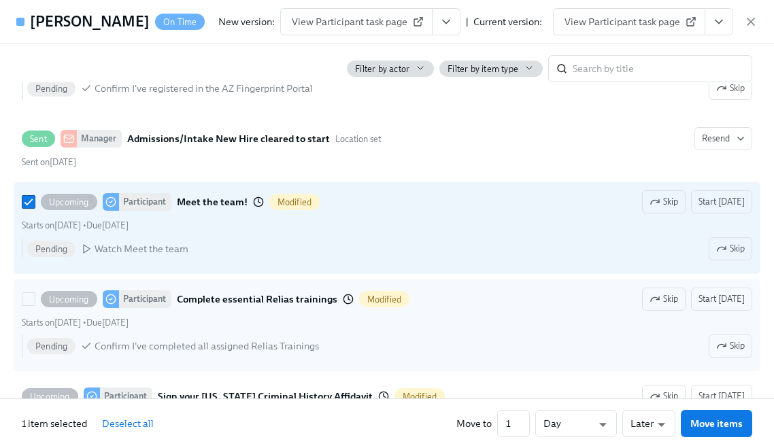
click at [412, 310] on div "Upcoming Participant Complete essential Relias trainings Modified Skip Start [D…" at bounding box center [387, 299] width 731 height 23
click at [35, 306] on input "Upcoming Participant Complete essential Relias trainings Modified Skip Start [D…" at bounding box center [28, 299] width 12 height 12
checkbox input "true"
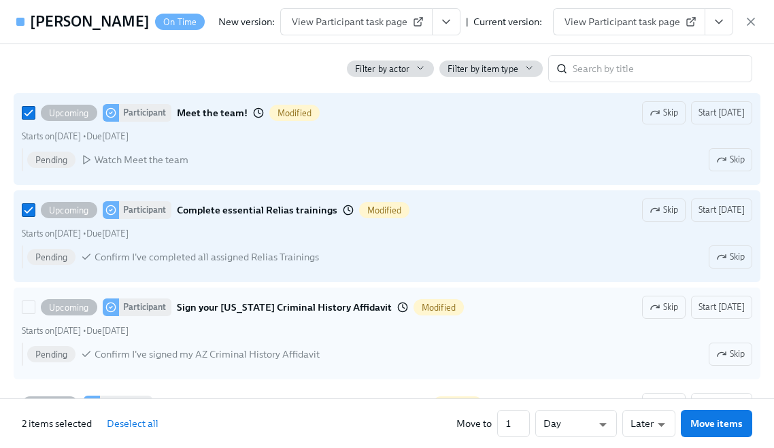
scroll to position [919, 0]
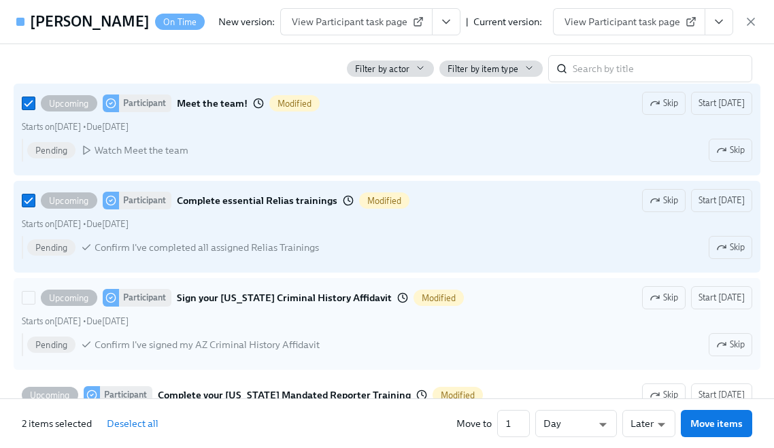
click at [416, 312] on div "Upcoming Participant Sign your [US_STATE] Criminal History Affidavit Modified S…" at bounding box center [387, 324] width 731 height 76
click at [35, 304] on input "Upcoming Participant Sign your [US_STATE] Criminal History Affidavit Modified S…" at bounding box center [28, 298] width 12 height 12
checkbox input "true"
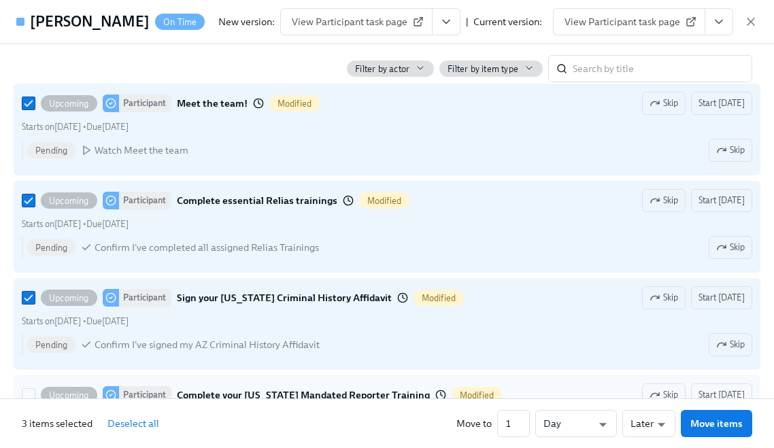
click at [433, 382] on label "Upcoming Participant Complete your [US_STATE] Mandated Reporter Training Modifi…" at bounding box center [387, 422] width 747 height 92
click at [35, 389] on input "Upcoming Participant Complete your [US_STATE] Mandated Reporter Training Modifi…" at bounding box center [28, 395] width 12 height 12
checkbox input "true"
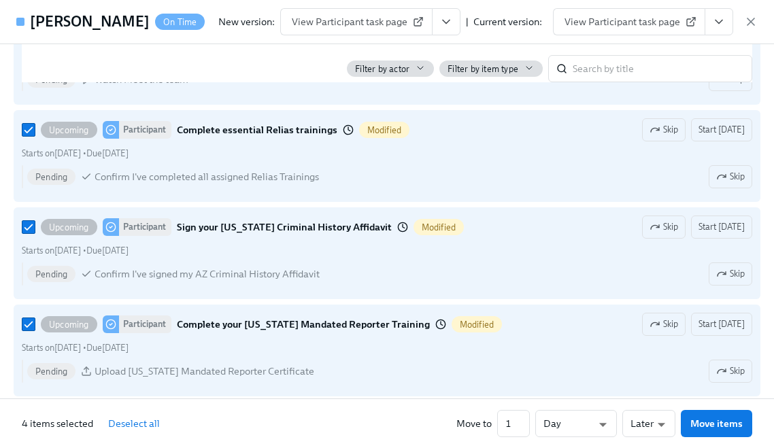
scroll to position [1156, 0]
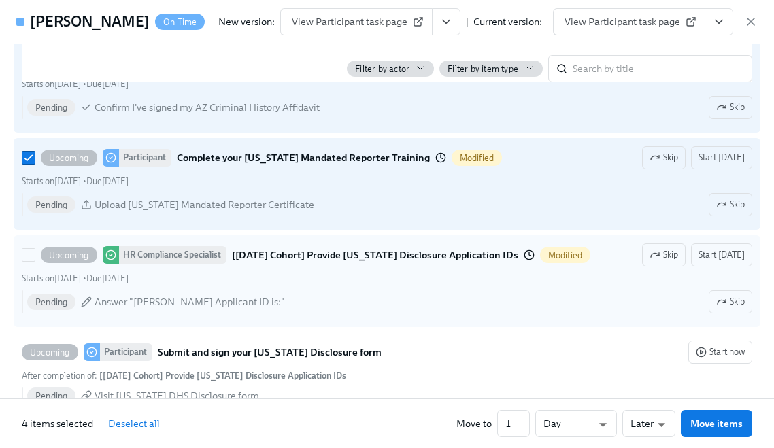
click at [398, 292] on div "Pending Answer "[PERSON_NAME] Applicant ID is:" Skip" at bounding box center [389, 302] width 725 height 23
click at [35, 261] on input "Upcoming HR Compliance Specialist [[DATE] Cohort] Provide [US_STATE] Disclosure…" at bounding box center [28, 255] width 12 height 12
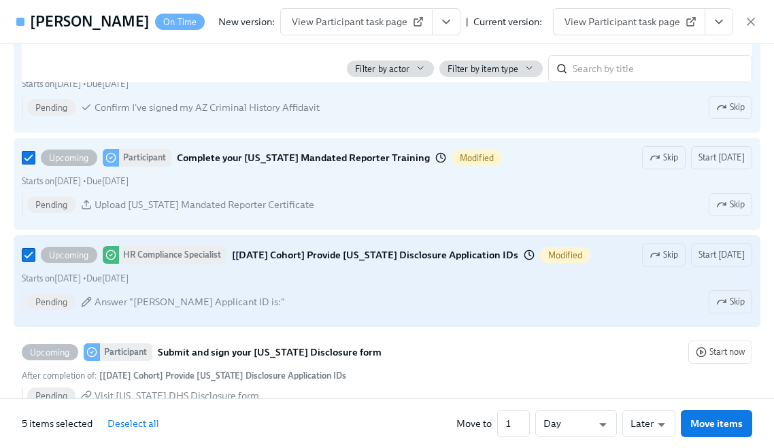
click at [427, 273] on div "Starts on [DATE] • Due [DATE]" at bounding box center [387, 278] width 731 height 13
click at [35, 261] on input "Upcoming HR Compliance Specialist [[DATE] Cohort] Provide [US_STATE] Disclosure…" at bounding box center [28, 255] width 12 height 12
checkbox input "false"
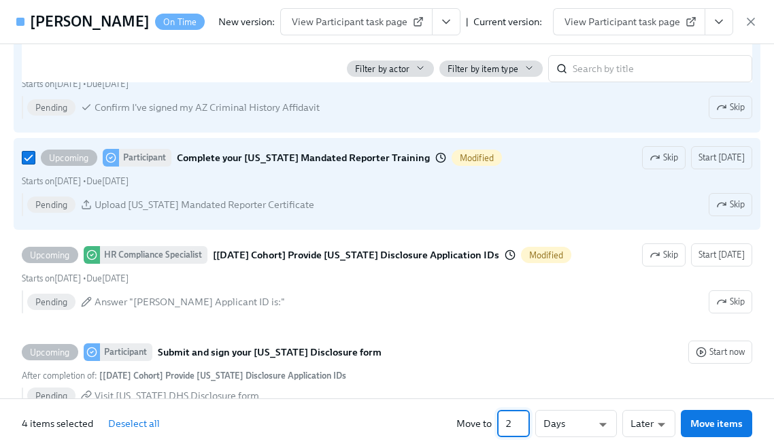
click at [523, 417] on input "2" at bounding box center [513, 423] width 33 height 27
click at [523, 417] on input "3" at bounding box center [513, 423] width 33 height 27
type input "2"
click at [528, 427] on input "2" at bounding box center [513, 423] width 33 height 27
click at [712, 434] on button "Move items" at bounding box center [716, 423] width 71 height 27
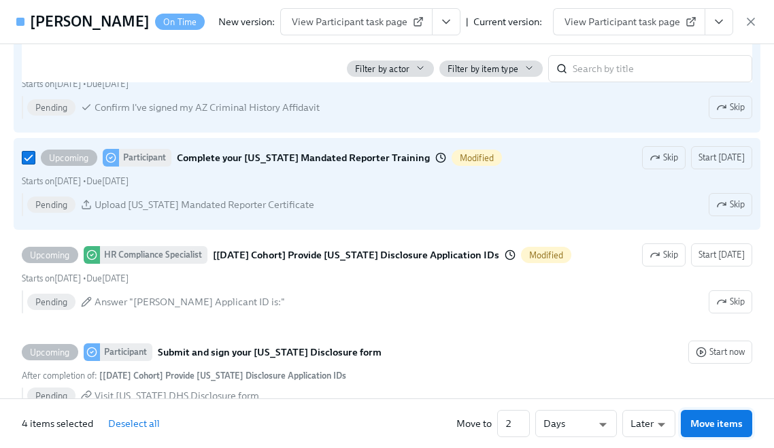
checkbox input "false"
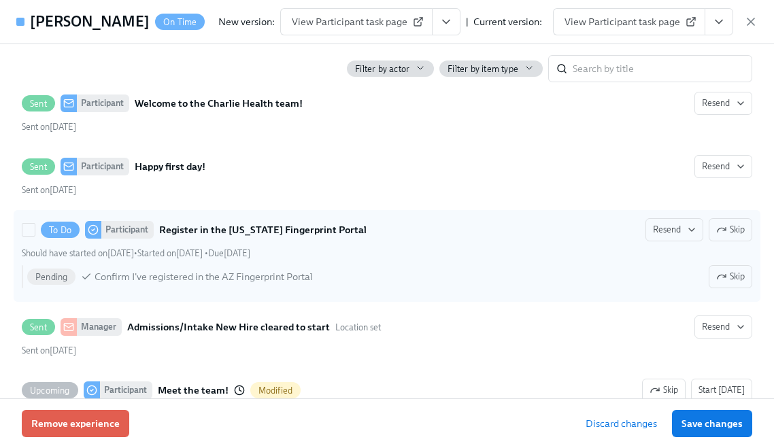
scroll to position [646, 0]
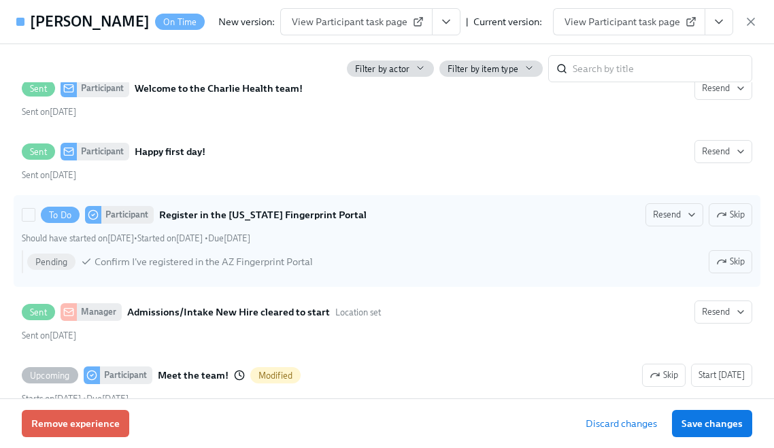
click at [372, 232] on div "Should have started on [DATE] • Started on [DATE] • Due [DATE]" at bounding box center [387, 238] width 731 height 13
click at [35, 221] on input "To Do Participant Register in the [US_STATE] Fingerprint Portal Resend Skip Sho…" at bounding box center [28, 215] width 12 height 12
checkbox input "true"
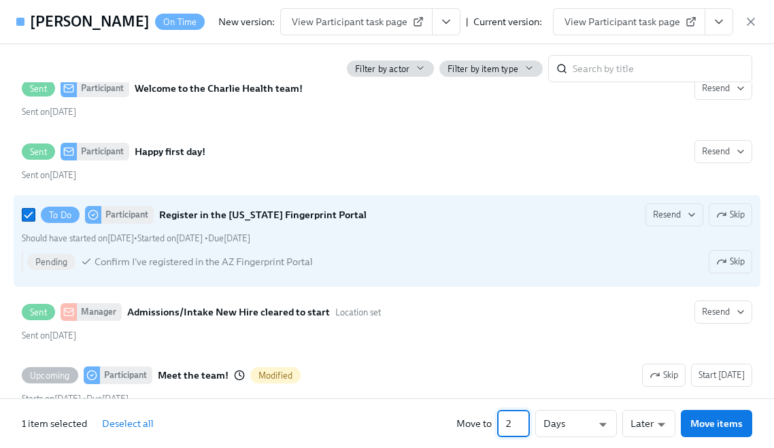
click at [525, 418] on input "2" at bounding box center [513, 423] width 33 height 27
click at [525, 418] on input "3" at bounding box center [513, 423] width 33 height 27
click at [525, 418] on input "4" at bounding box center [513, 423] width 33 height 27
click at [525, 418] on input "5" at bounding box center [513, 423] width 33 height 27
type input "6"
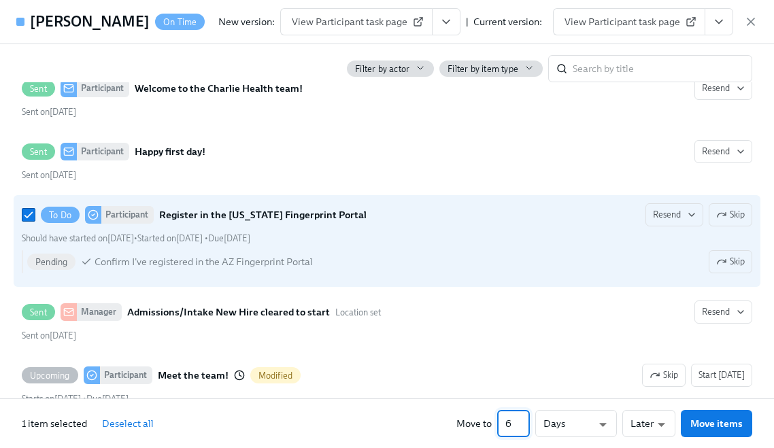
click at [525, 418] on input "6" at bounding box center [513, 423] width 33 height 27
click at [711, 417] on span "Move items" at bounding box center [717, 424] width 52 height 14
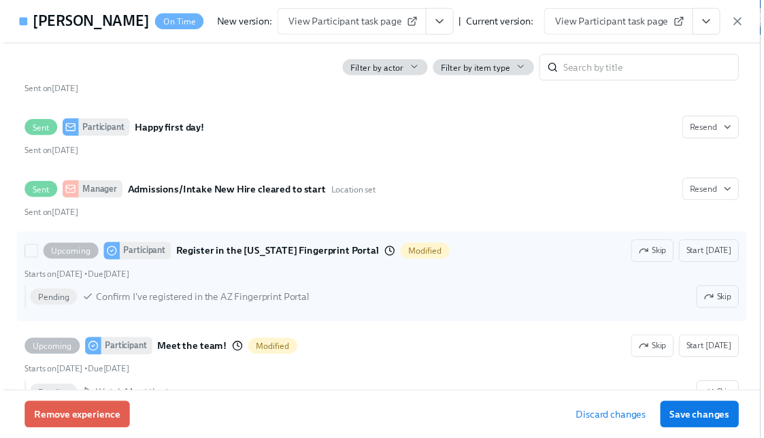
scroll to position [687, 0]
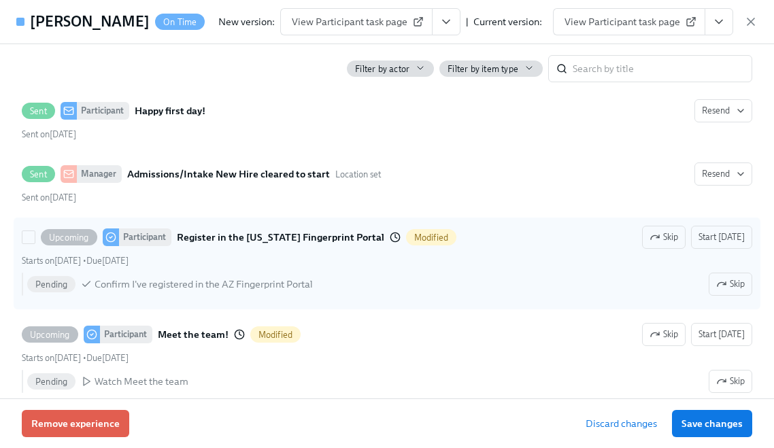
click at [356, 243] on strong "Register in the [US_STATE] Fingerprint Portal" at bounding box center [281, 237] width 208 height 16
click at [35, 243] on input "Upcoming Participant Register in the [US_STATE] Fingerprint Portal Modified Ski…" at bounding box center [28, 237] width 12 height 12
checkbox input "true"
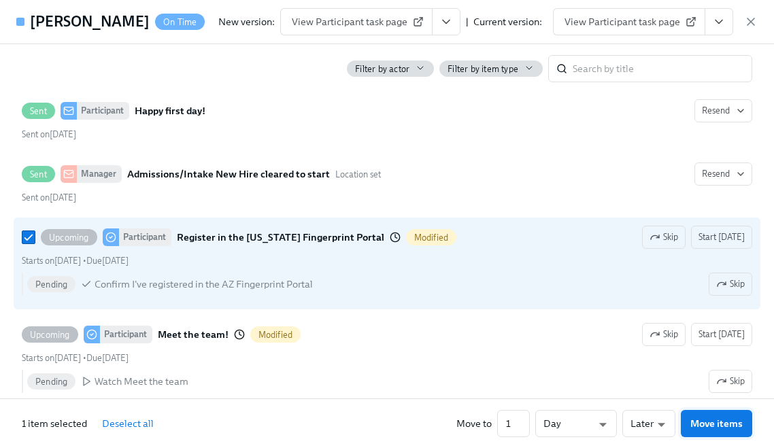
drag, startPoint x: 719, startPoint y: 425, endPoint x: 690, endPoint y: 401, distance: 37.2
click at [719, 425] on span "Move items" at bounding box center [717, 424] width 52 height 14
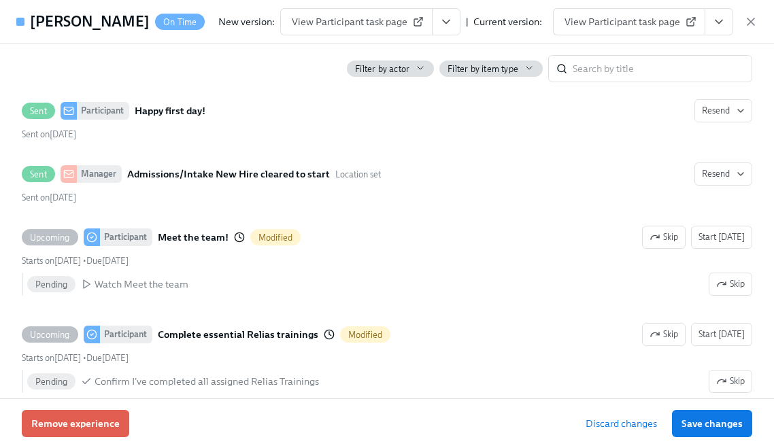
click at [707, 420] on span "Save changes" at bounding box center [712, 424] width 61 height 14
click at [696, 425] on span "Save changes" at bounding box center [712, 424] width 61 height 14
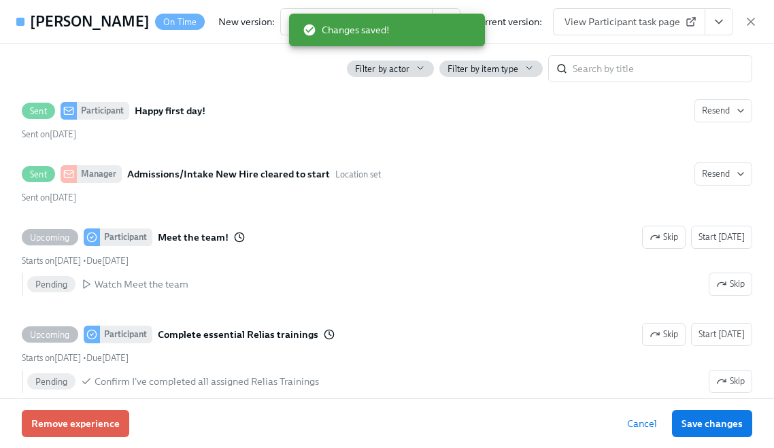
click at [759, 24] on div "[PERSON_NAME] On Time New version: View Participant task page | Current version…" at bounding box center [387, 22] width 774 height 44
click at [751, 20] on icon "button" at bounding box center [751, 21] width 7 height 7
